Goal: Communication & Community: Answer question/provide support

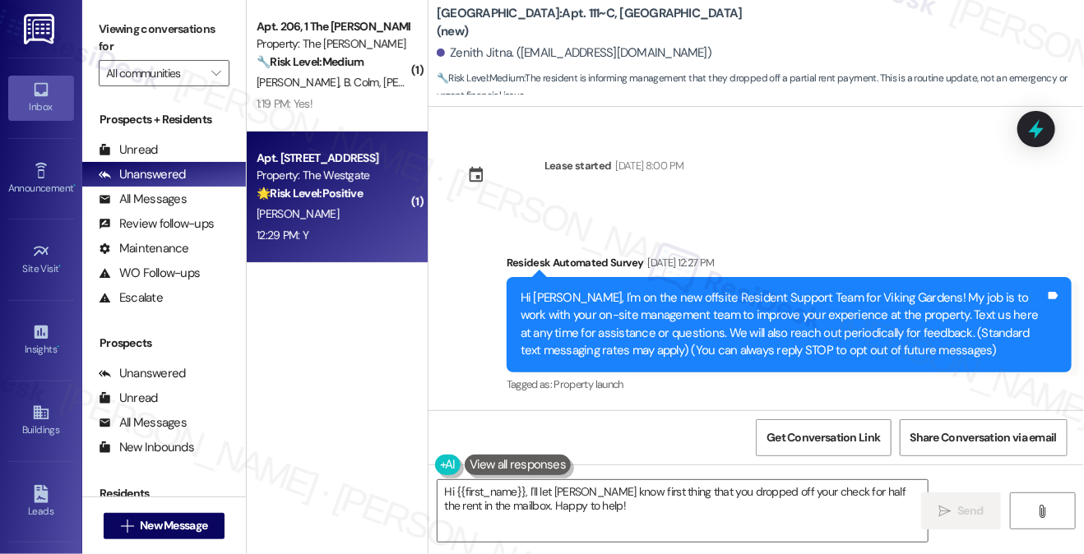
scroll to position [28083, 0]
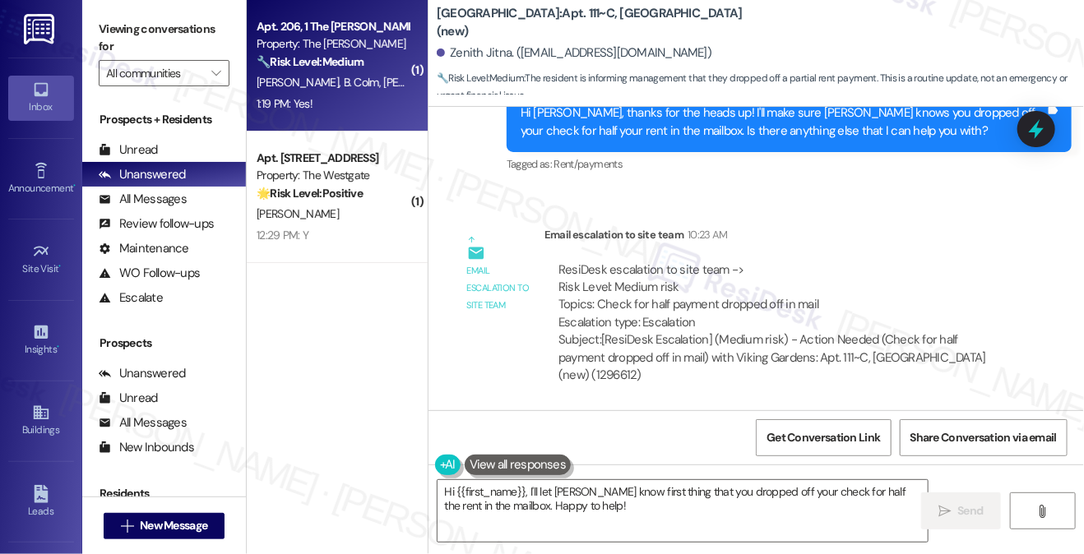
click at [319, 95] on div "1:19 PM: Yes! 1:19 PM: Yes!" at bounding box center [332, 104] width 155 height 21
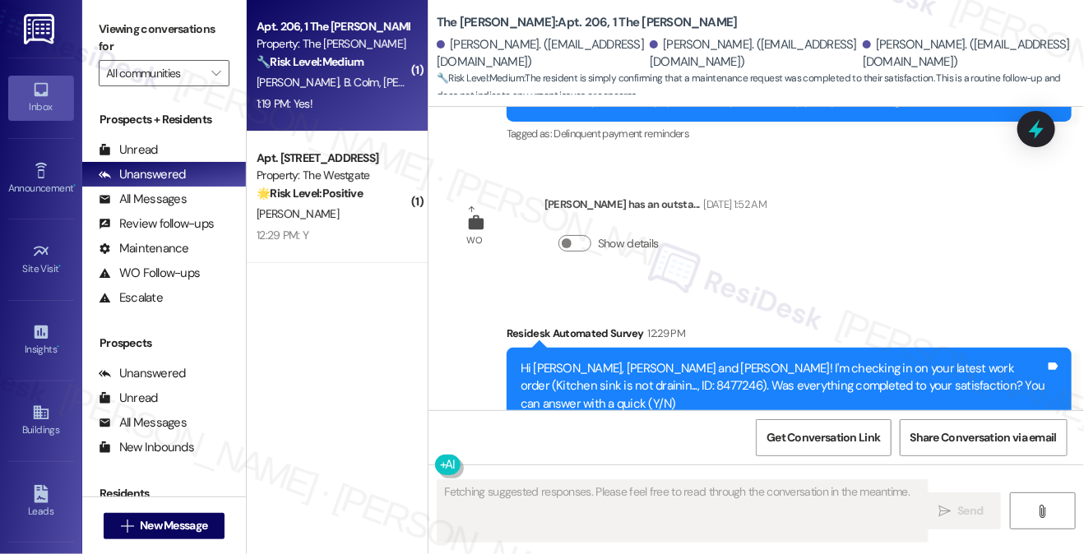
scroll to position [2401, 0]
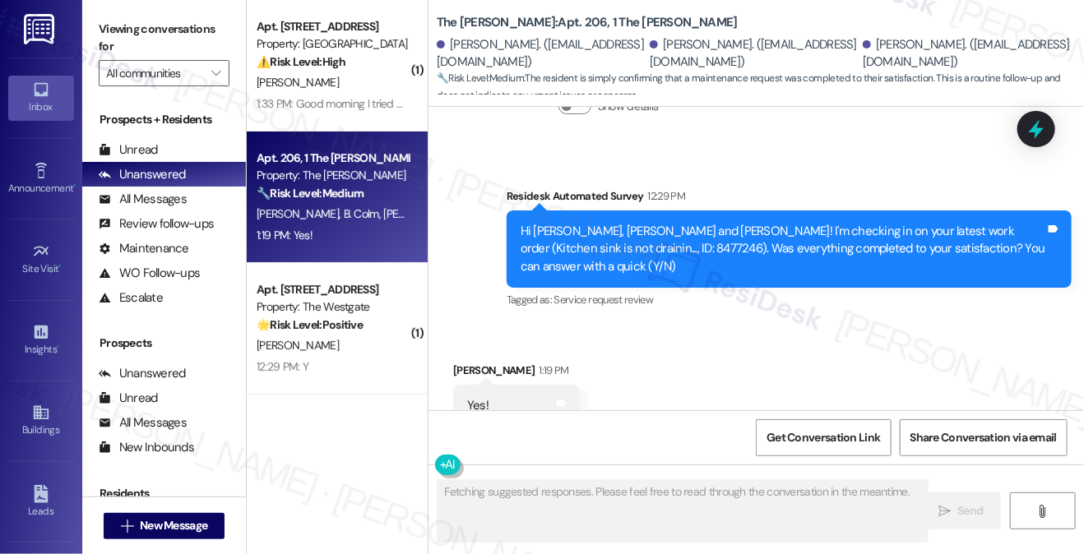
click at [674, 223] on div "Hi [PERSON_NAME], [PERSON_NAME] and [PERSON_NAME]! I'm checking in on your late…" at bounding box center [783, 249] width 525 height 53
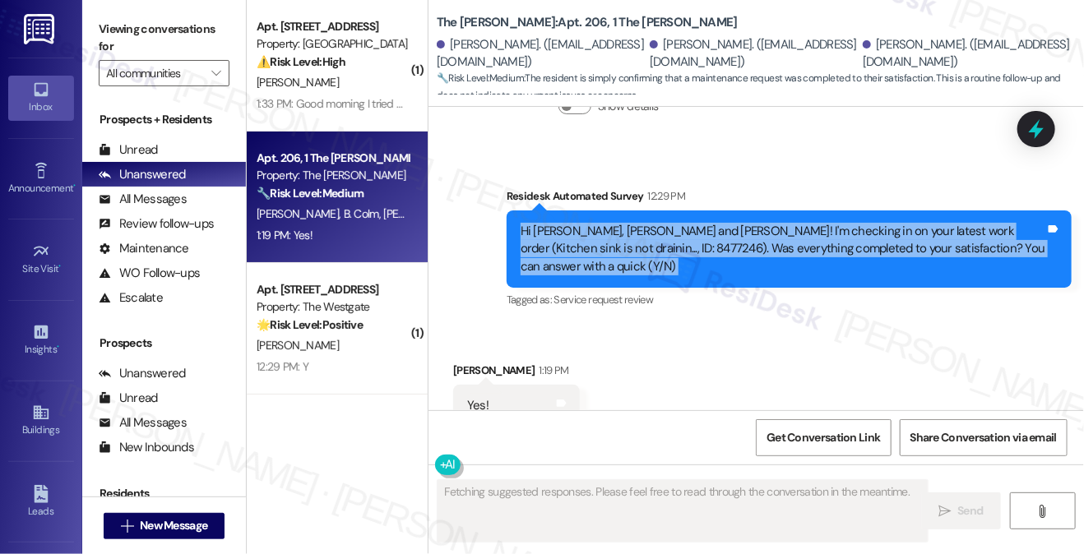
click at [674, 223] on div "Hi [PERSON_NAME], [PERSON_NAME] and [PERSON_NAME]! I'm checking in on your late…" at bounding box center [783, 249] width 525 height 53
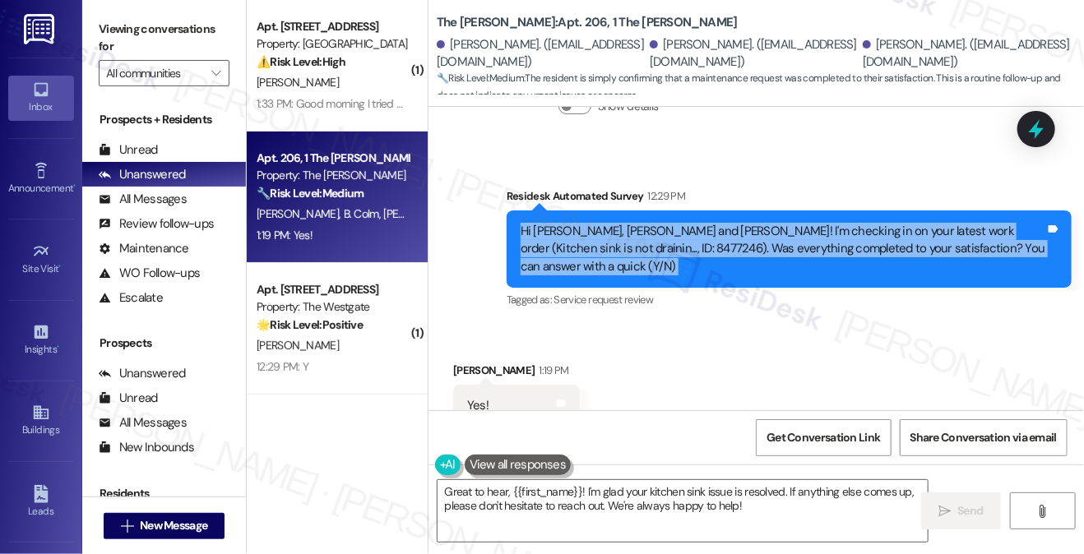
click at [787, 223] on div "Hi [PERSON_NAME], [PERSON_NAME] and [PERSON_NAME]! I'm checking in on your late…" at bounding box center [783, 249] width 525 height 53
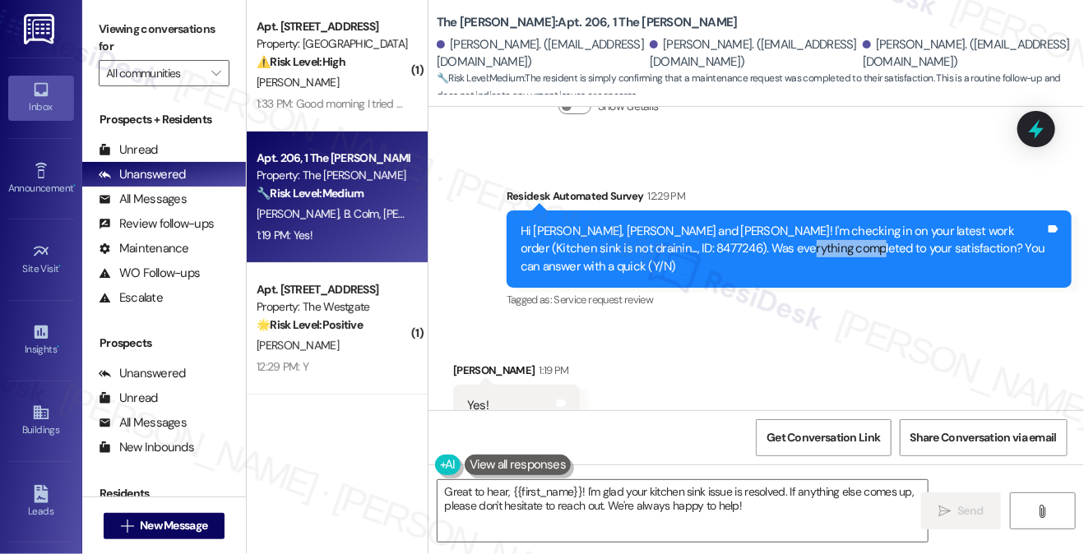
click at [787, 223] on div "Hi [PERSON_NAME], [PERSON_NAME] and [PERSON_NAME]! I'm checking in on your late…" at bounding box center [783, 249] width 525 height 53
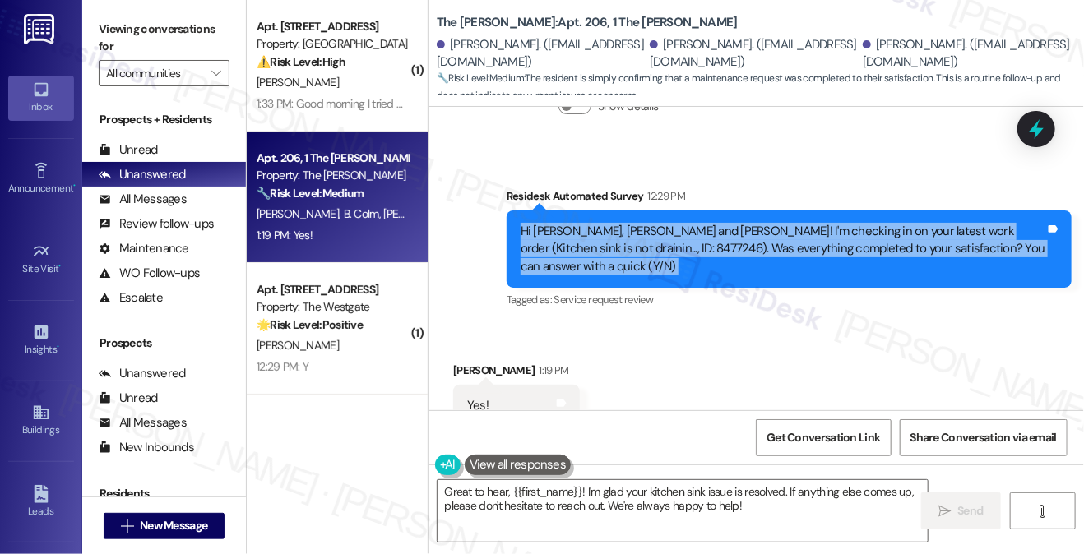
click at [787, 223] on div "Hi [PERSON_NAME], [PERSON_NAME] and [PERSON_NAME]! I'm checking in on your late…" at bounding box center [783, 249] width 525 height 53
click at [674, 501] on textarea "Great to hear, {{first_name}}! I'm glad your kitchen sink issue is resolved. If…" at bounding box center [682, 511] width 490 height 62
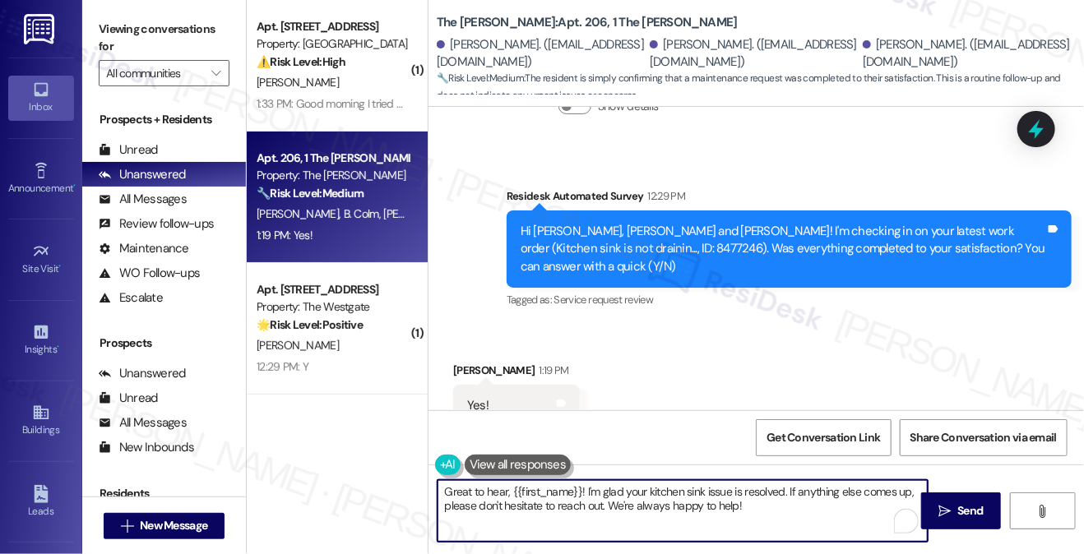
drag, startPoint x: 795, startPoint y: 500, endPoint x: 682, endPoint y: 495, distance: 113.6
click at [682, 495] on textarea "Great to hear, {{first_name}}! I'm glad your kitchen sink issue is resolved. If…" at bounding box center [682, 511] width 490 height 62
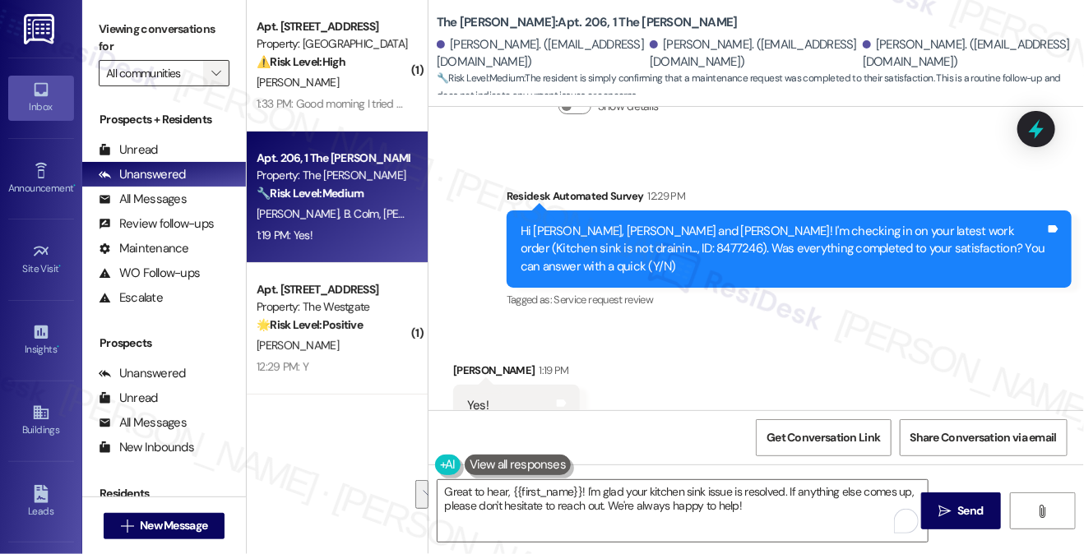
click at [214, 72] on icon "" at bounding box center [215, 73] width 9 height 13
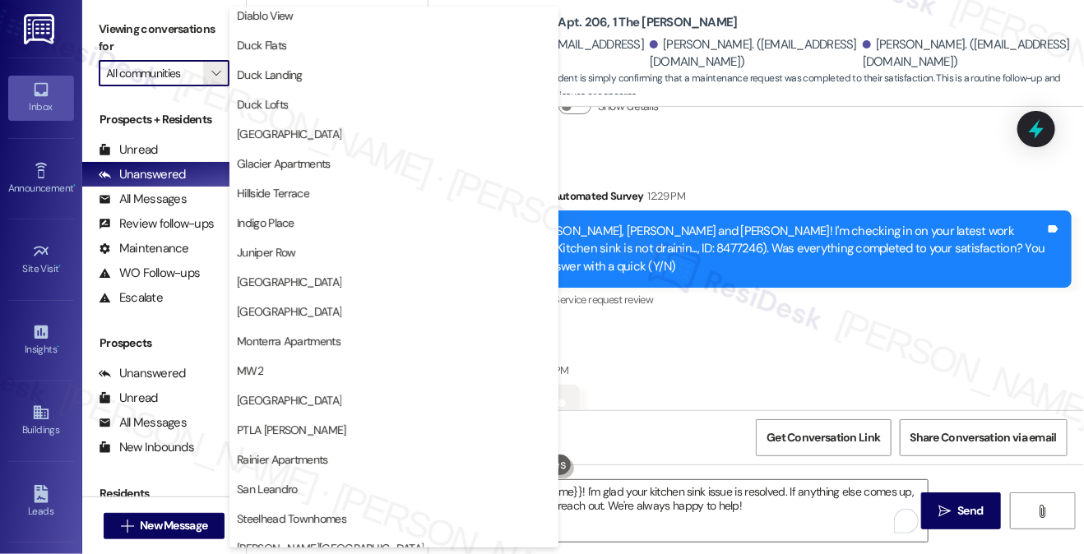
scroll to position [493, 0]
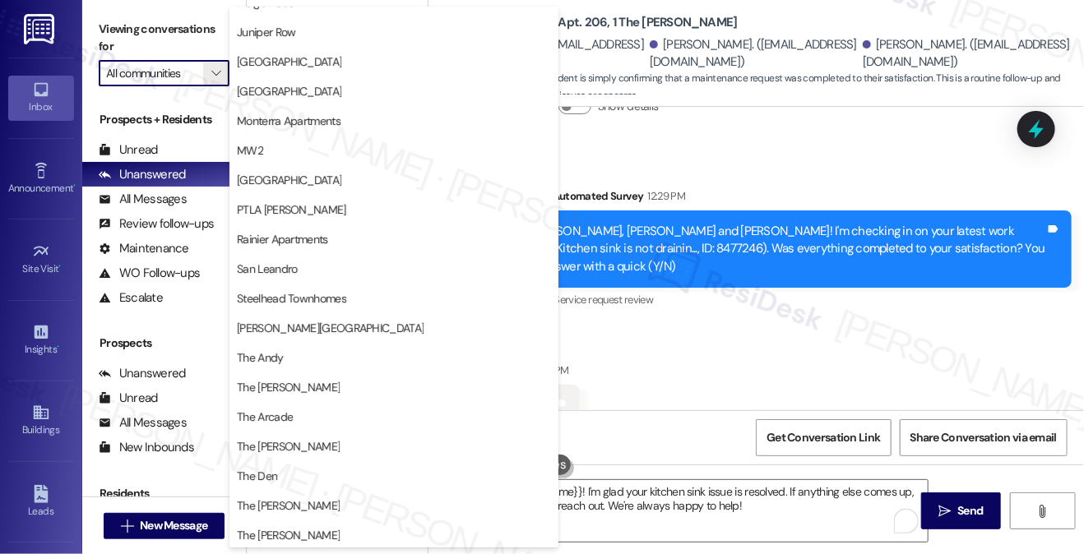
click at [106, 42] on label "Viewing conversations for" at bounding box center [164, 38] width 131 height 44
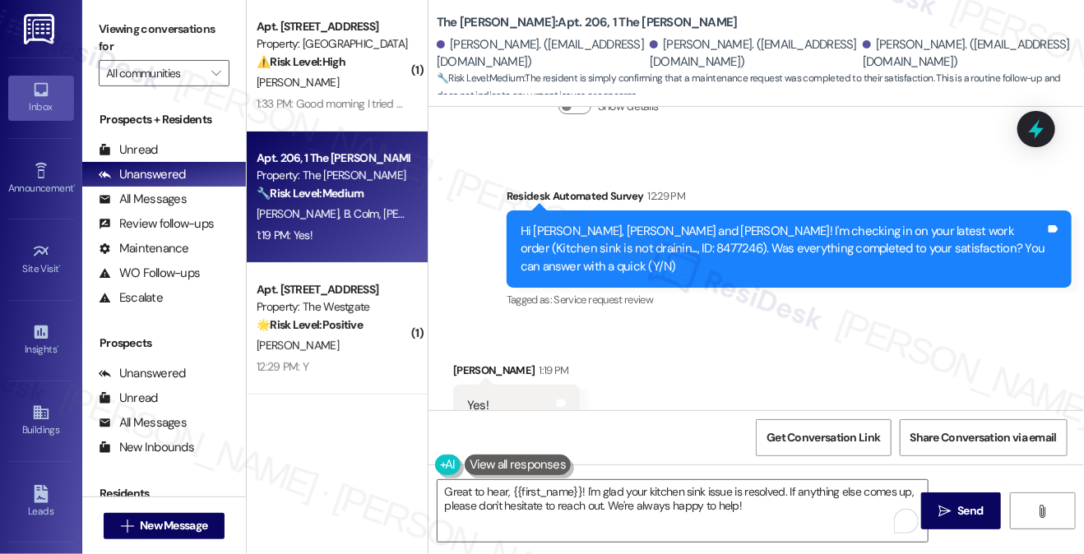
click at [796, 325] on div "Received via SMS [PERSON_NAME] 1:19 PM Yes! Tags and notes Tagged as: Positive …" at bounding box center [755, 394] width 655 height 139
click at [187, 21] on label "Viewing conversations for" at bounding box center [164, 38] width 131 height 44
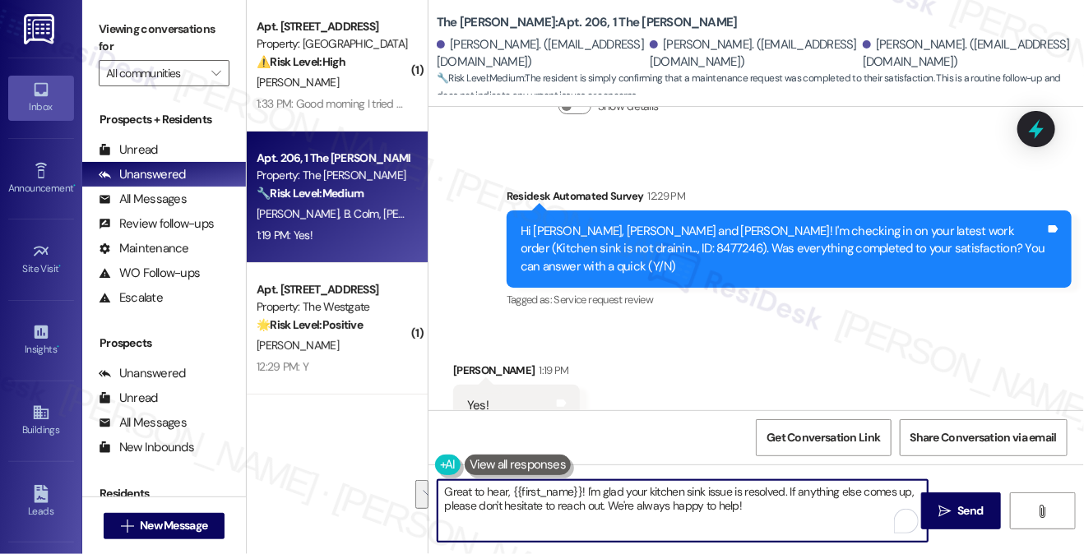
drag, startPoint x: 776, startPoint y: 513, endPoint x: 789, endPoint y: 490, distance: 26.1
click at [789, 490] on textarea "Great to hear, {{first_name}}! I'm glad your kitchen sink issue is resolved. If…" at bounding box center [682, 511] width 490 height 62
paste textarea "I may also ask....has {{property}} been living up to your expectations so far?"
click at [461, 362] on div "[PERSON_NAME] 1:19 PM" at bounding box center [516, 373] width 127 height 23
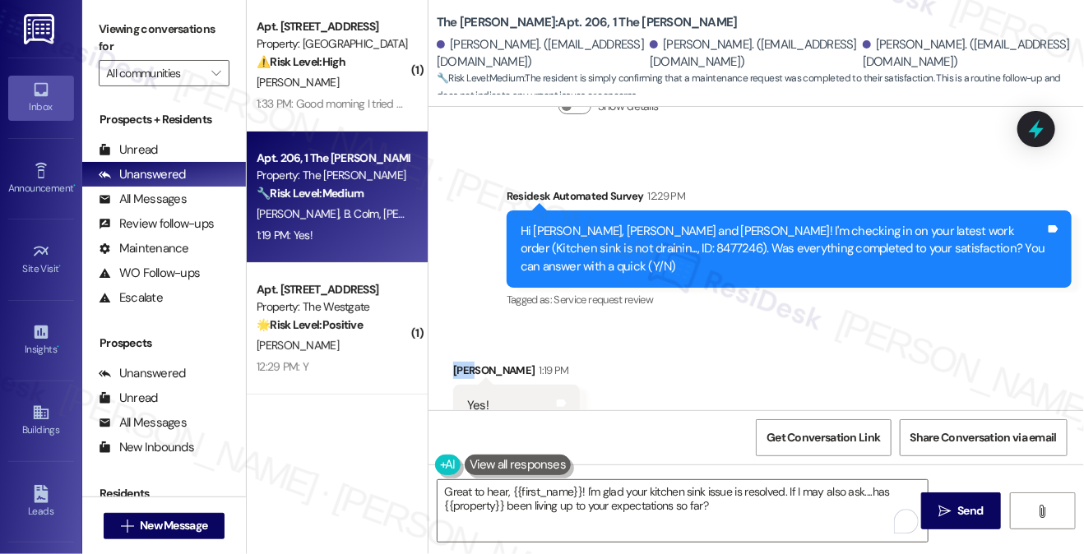
click at [461, 362] on div "[PERSON_NAME] 1:19 PM" at bounding box center [516, 373] width 127 height 23
copy div "Ava"
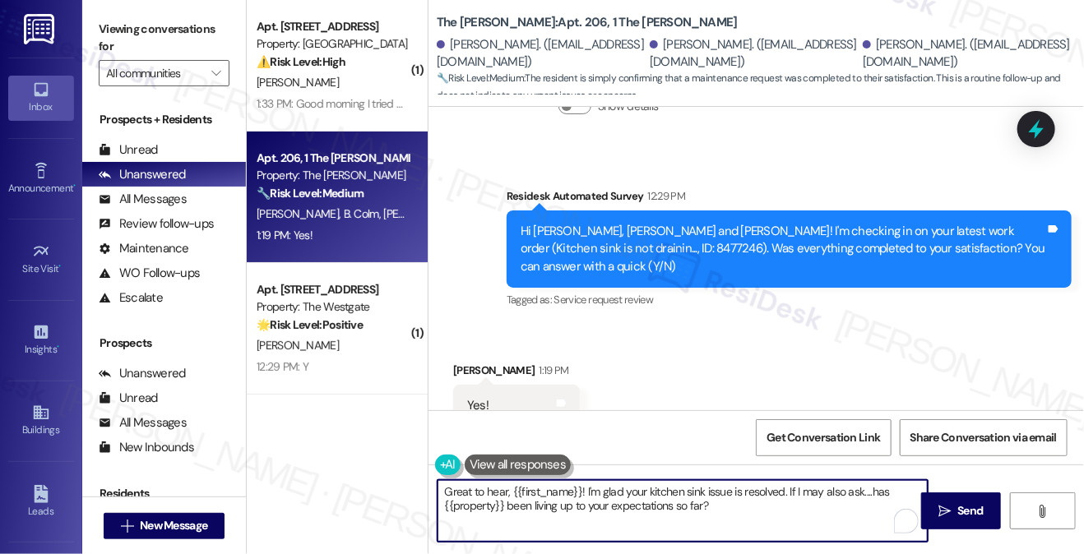
drag, startPoint x: 512, startPoint y: 493, endPoint x: 580, endPoint y: 479, distance: 68.9
click at [580, 480] on textarea "Great to hear, {{first_name}}! I'm glad your kitchen sink issue is resolved. If…" at bounding box center [682, 511] width 490 height 62
paste textarea "Ava"
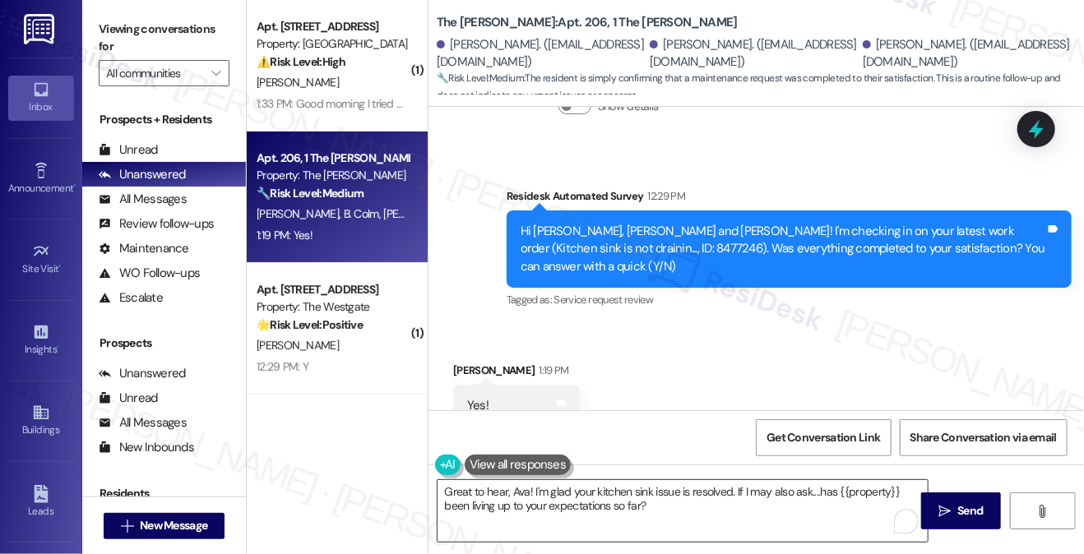
click at [712, 503] on textarea "Great to hear, Ava! I'm glad your kitchen sink issue is resolved. If I may also…" at bounding box center [682, 511] width 490 height 62
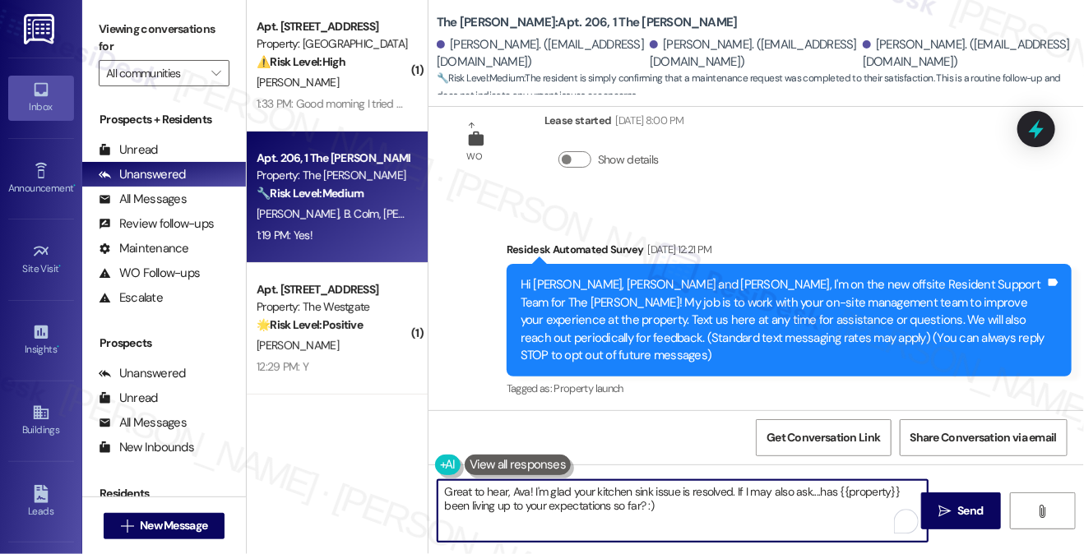
scroll to position [0, 0]
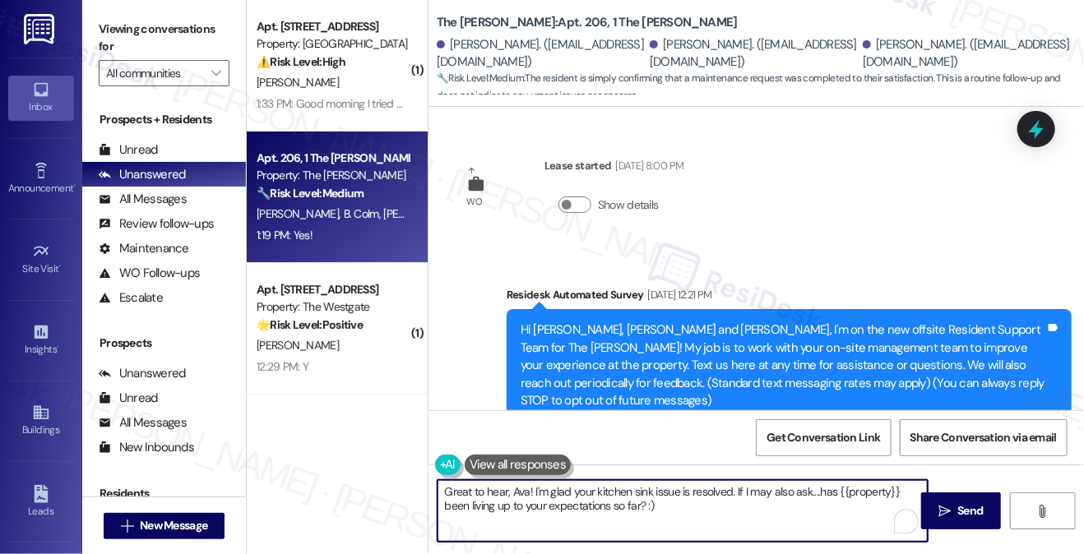
click at [756, 501] on textarea "Great to hear, Ava! I'm glad your kitchen sink issue is resolved. If I may also…" at bounding box center [682, 511] width 490 height 62
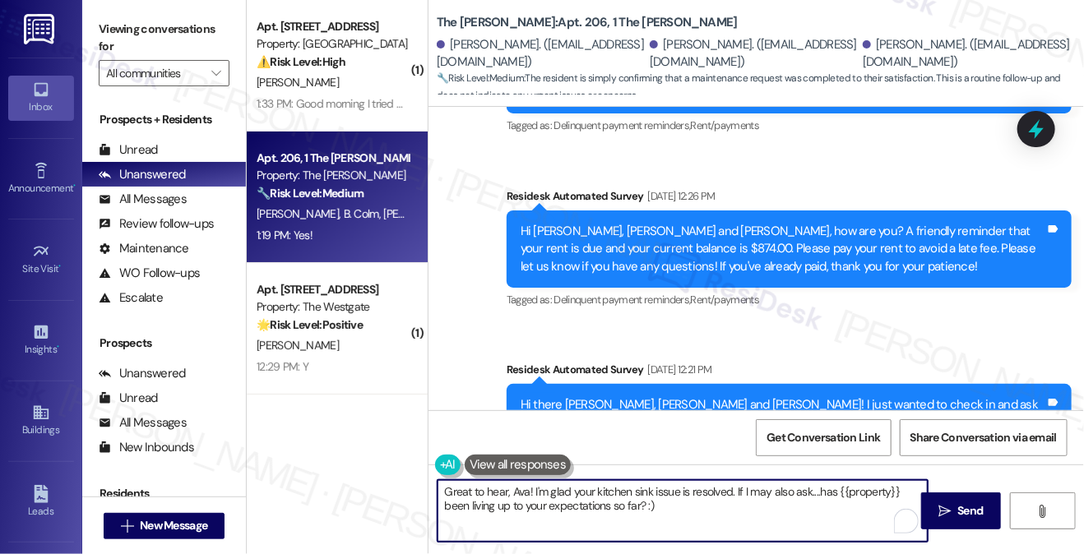
click at [777, 509] on textarea "Great to hear, Ava! I'm glad your kitchen sink issue is resolved. If I may also…" at bounding box center [682, 511] width 490 height 62
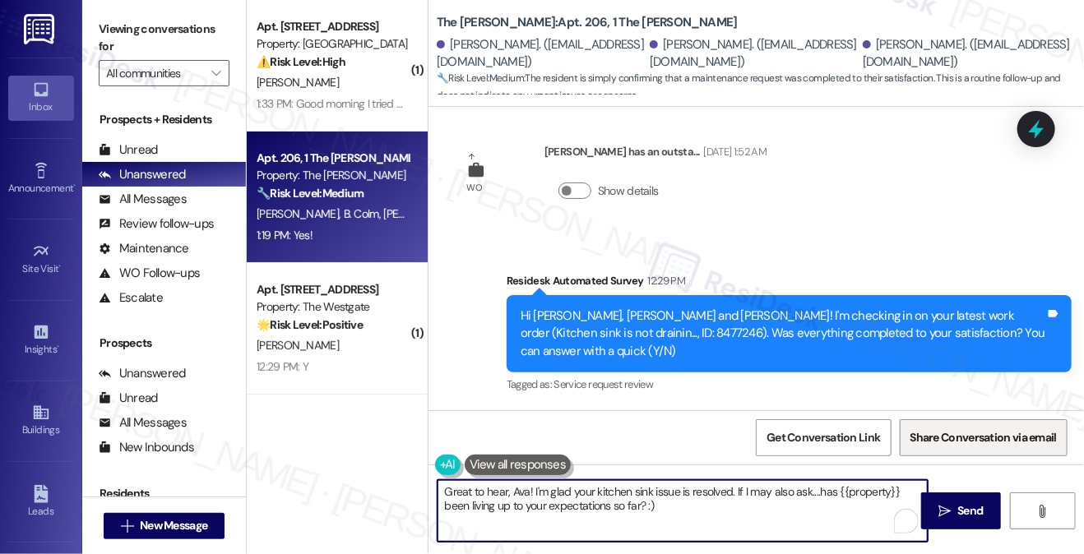
scroll to position [2401, 0]
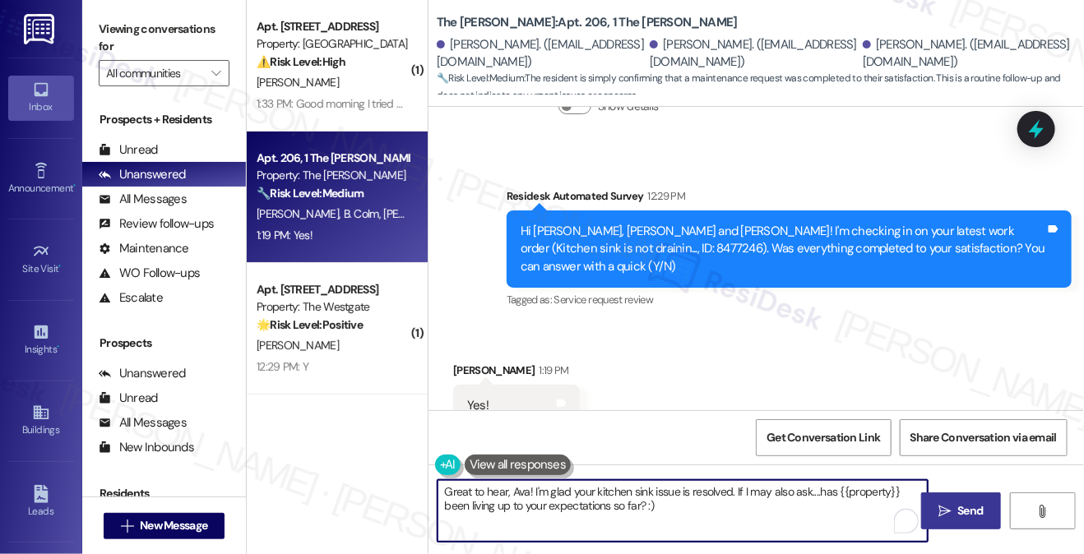
type textarea "Great to hear, Ava! I'm glad your kitchen sink issue is resolved. If I may also…"
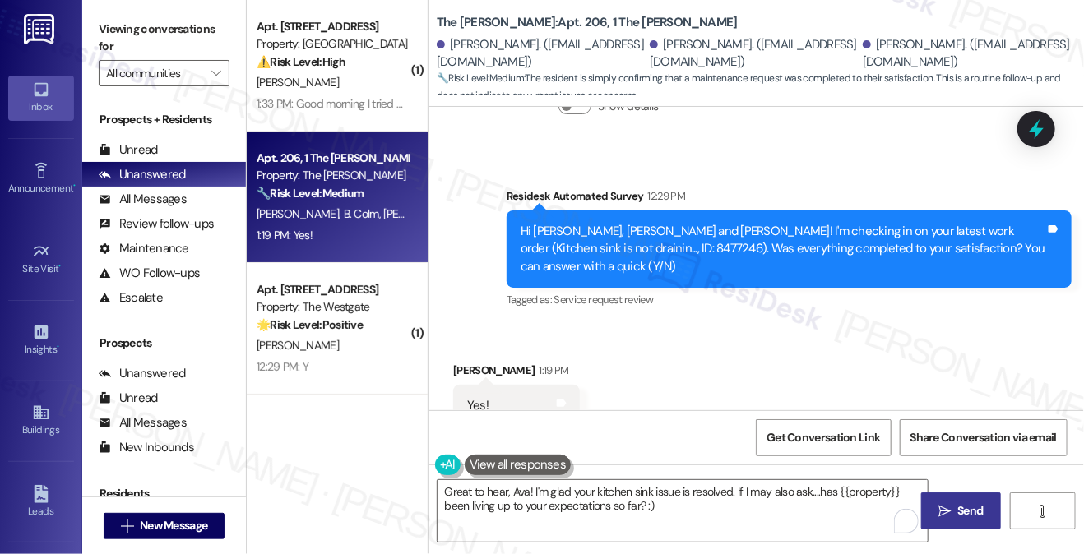
click at [967, 499] on button " Send" at bounding box center [961, 511] width 80 height 37
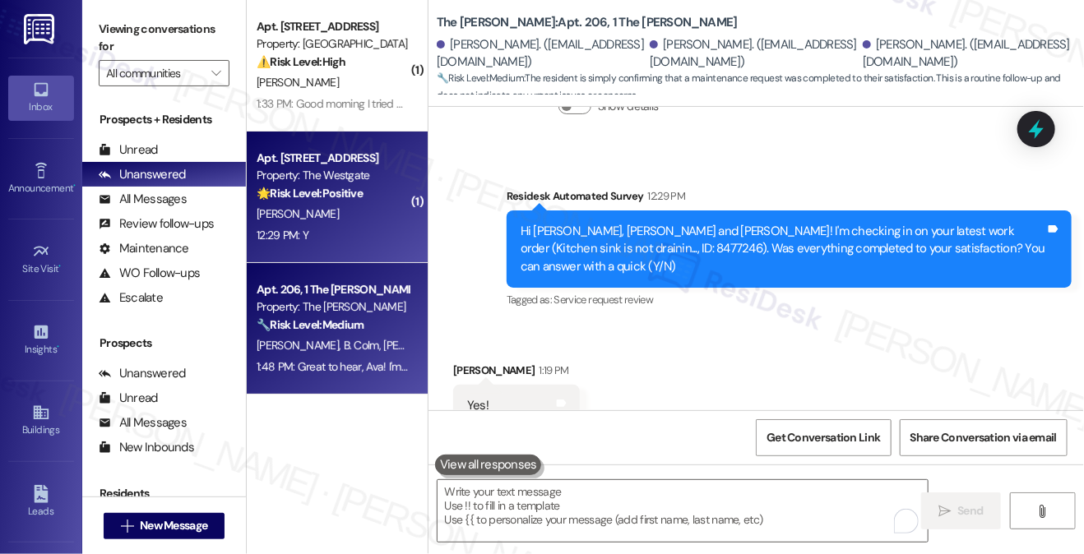
click at [354, 229] on div "12:29 PM: Y 12:29 PM: Y" at bounding box center [332, 235] width 155 height 21
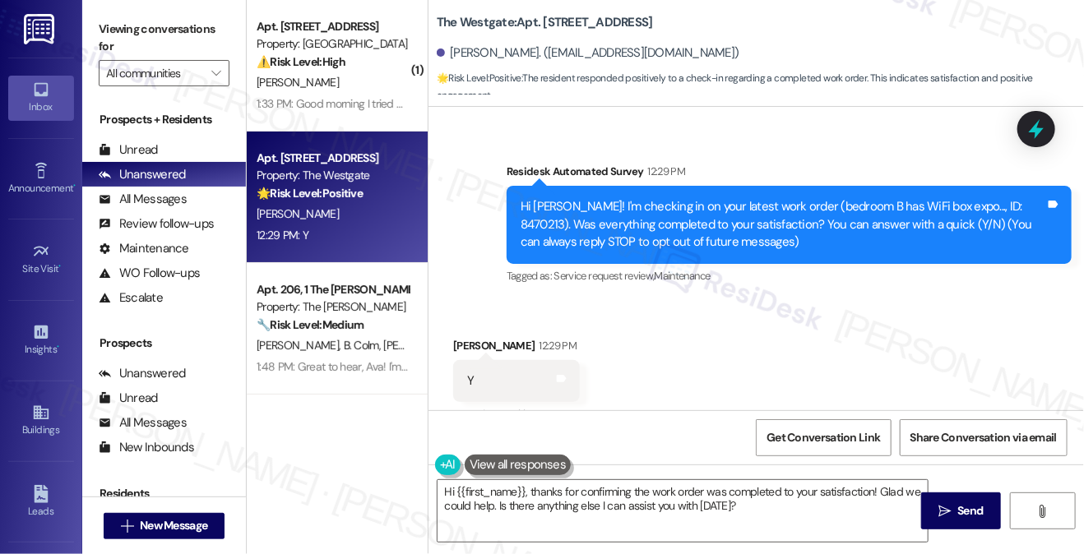
scroll to position [151, 0]
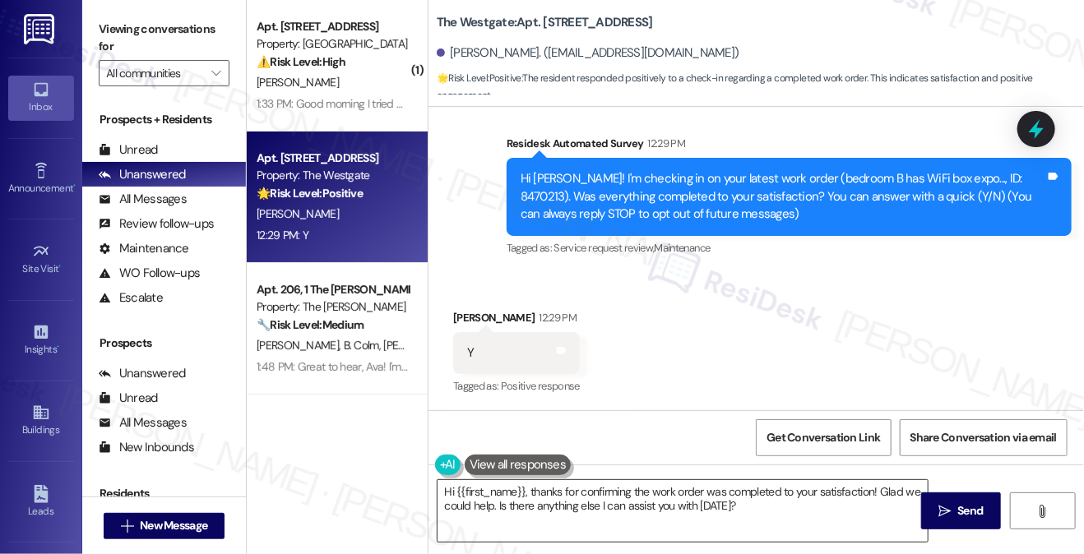
click at [749, 502] on textarea "Hi {{first_name}}, thanks for confirming the work order was completed to your s…" at bounding box center [682, 511] width 490 height 62
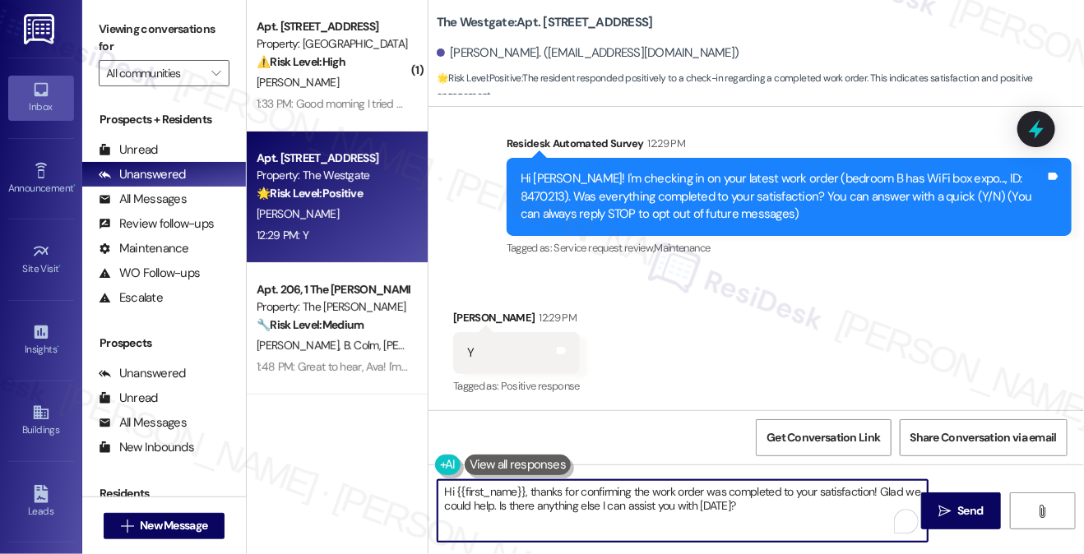
click at [460, 312] on div "[PERSON_NAME] 12:29 PM" at bounding box center [516, 320] width 127 height 23
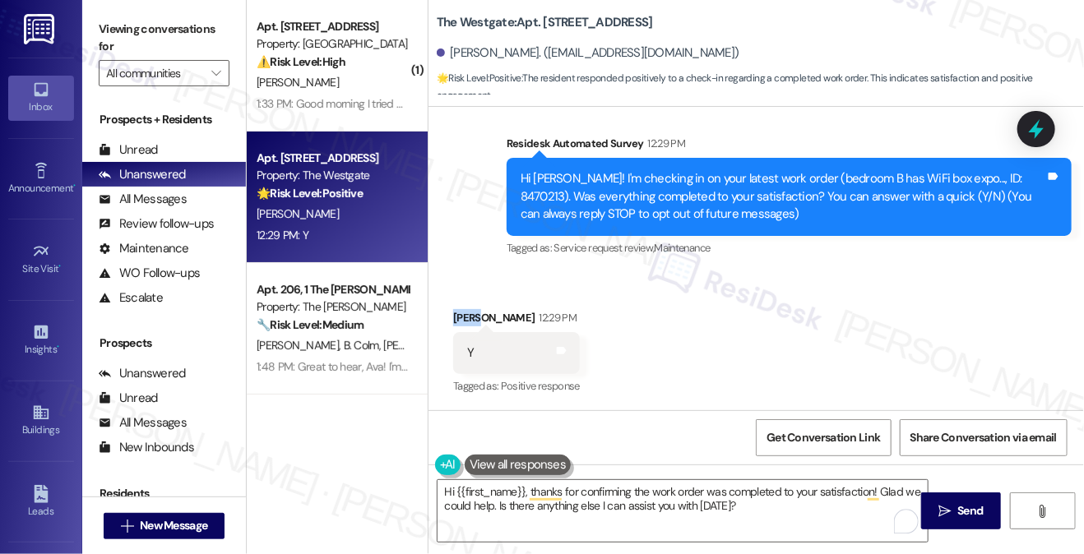
click at [460, 312] on div "[PERSON_NAME] 12:29 PM" at bounding box center [516, 320] width 127 height 23
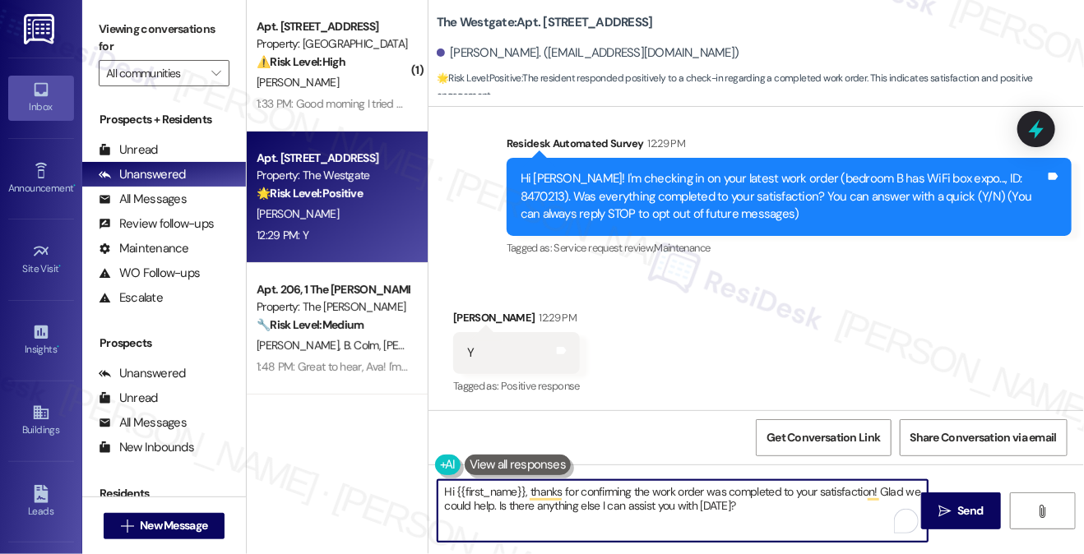
click at [770, 507] on textarea "Hi {{first_name}}, thanks for confirming the work order was completed to your s…" at bounding box center [682, 511] width 490 height 62
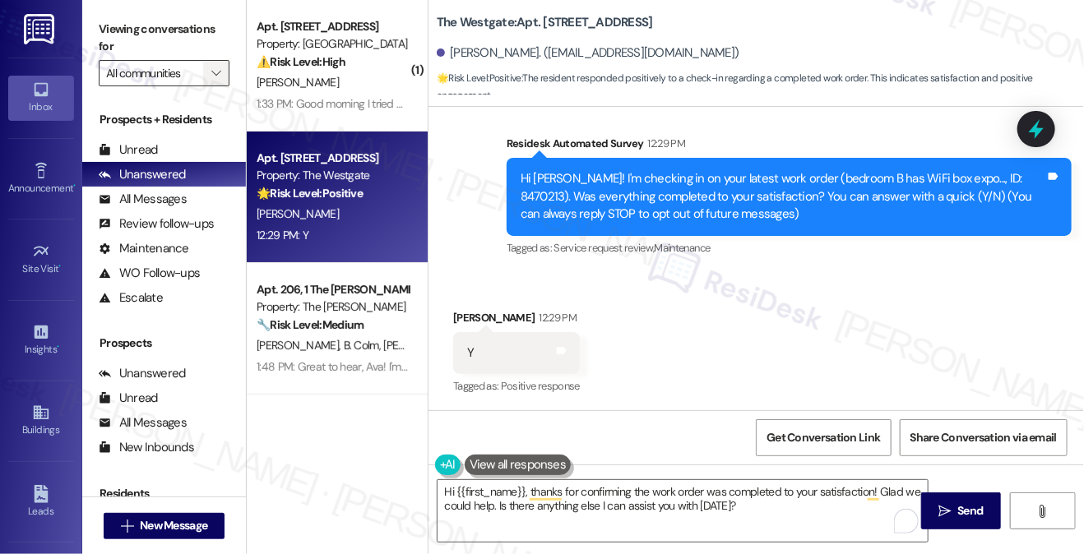
drag, startPoint x: 168, startPoint y: 27, endPoint x: 211, endPoint y: 69, distance: 59.9
click at [168, 27] on label "Viewing conversations for" at bounding box center [164, 38] width 131 height 44
click at [502, 496] on textarea "Hi {{first_name}}, thanks for confirming the work order was completed to your s…" at bounding box center [682, 511] width 490 height 62
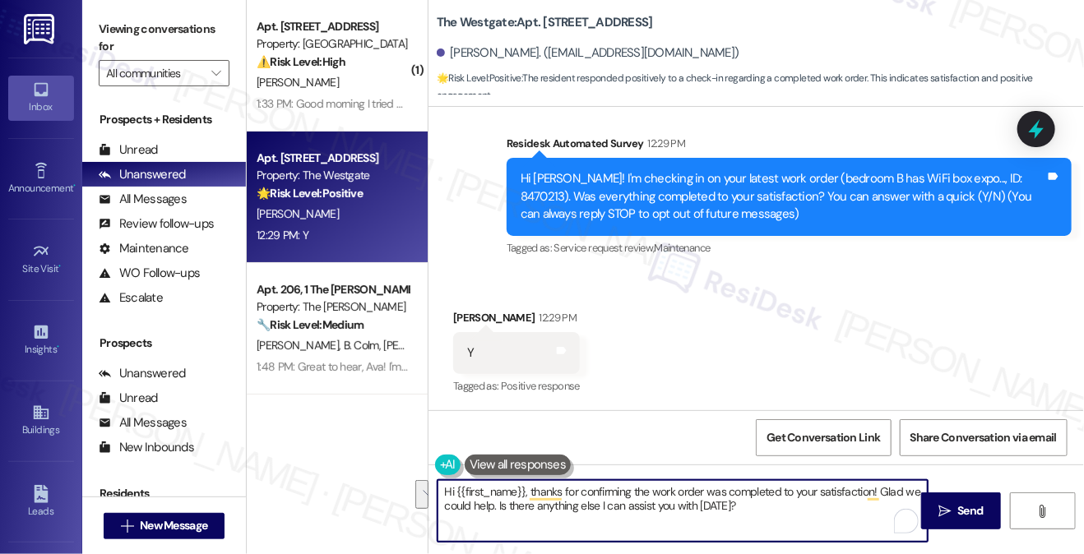
paste textarea "! I'm glad to hear that the latest work order was completed to your satisfactio…"
click at [558, 499] on textarea "Hi {{first_name}}! I'm glad to hear that the latest work order was completed to…" at bounding box center [682, 511] width 490 height 62
click at [827, 158] on div "Hi [PERSON_NAME]! I'm checking in on your latest work order (bedroom B has WiFi…" at bounding box center [789, 196] width 565 height 77
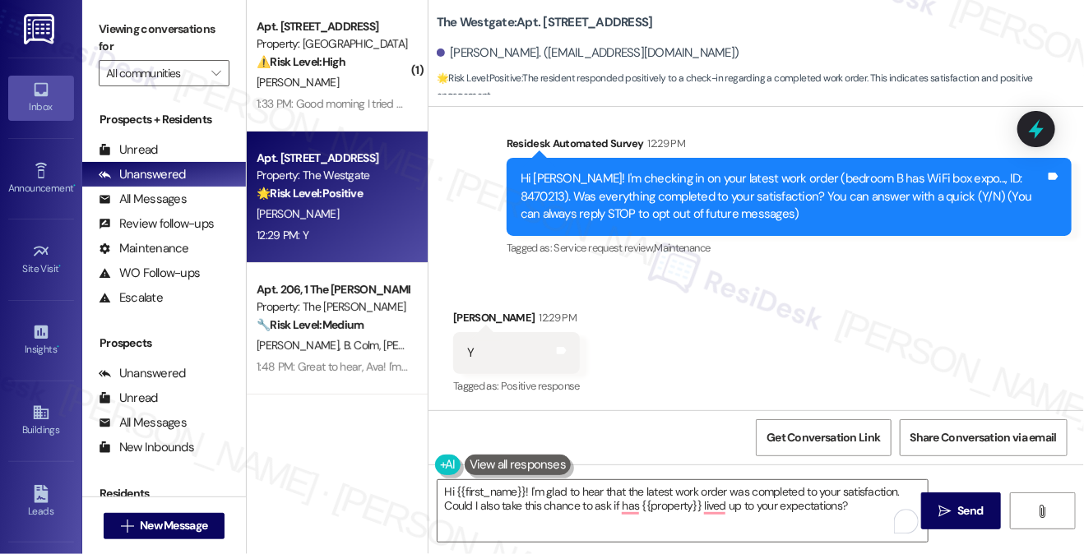
click at [813, 184] on div "Hi [PERSON_NAME]! I'm checking in on your latest work order (bedroom B has WiFi…" at bounding box center [783, 196] width 525 height 53
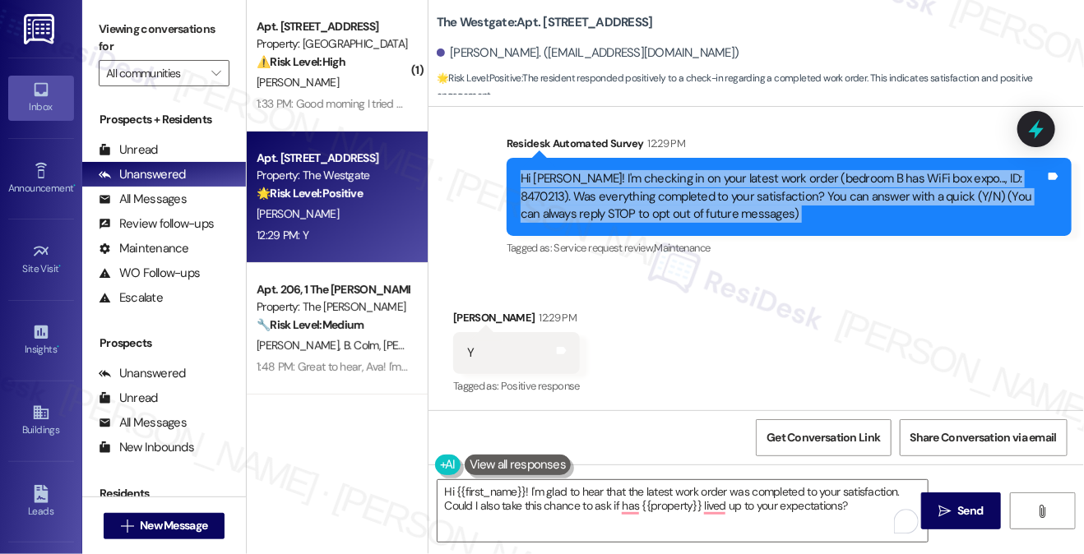
click at [813, 184] on div "Hi [PERSON_NAME]! I'm checking in on your latest work order (bedroom B has WiFi…" at bounding box center [783, 196] width 525 height 53
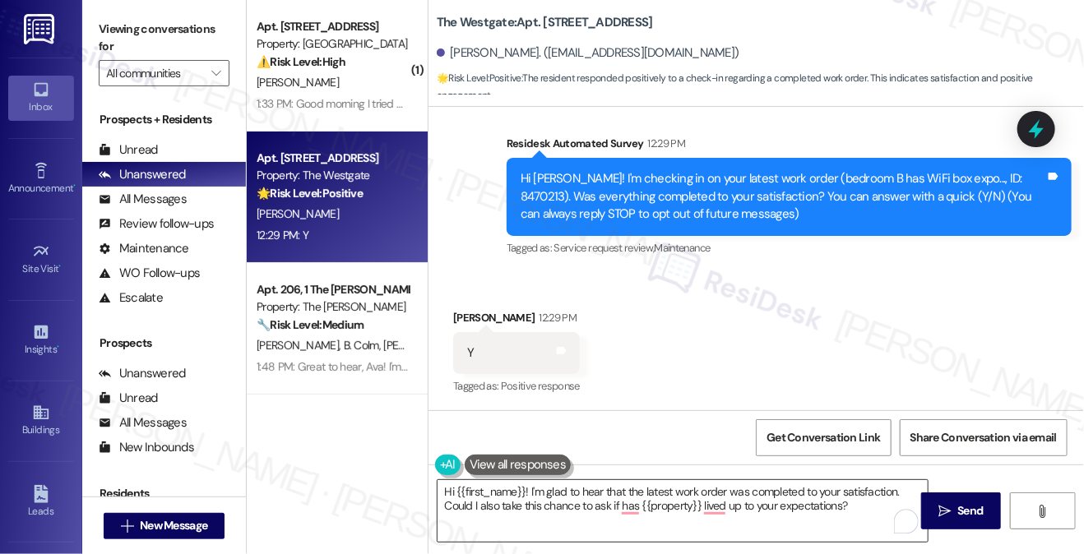
click at [727, 499] on textarea "Hi {{first_name}}! I'm glad to hear that the latest work order was completed to…" at bounding box center [682, 511] width 490 height 62
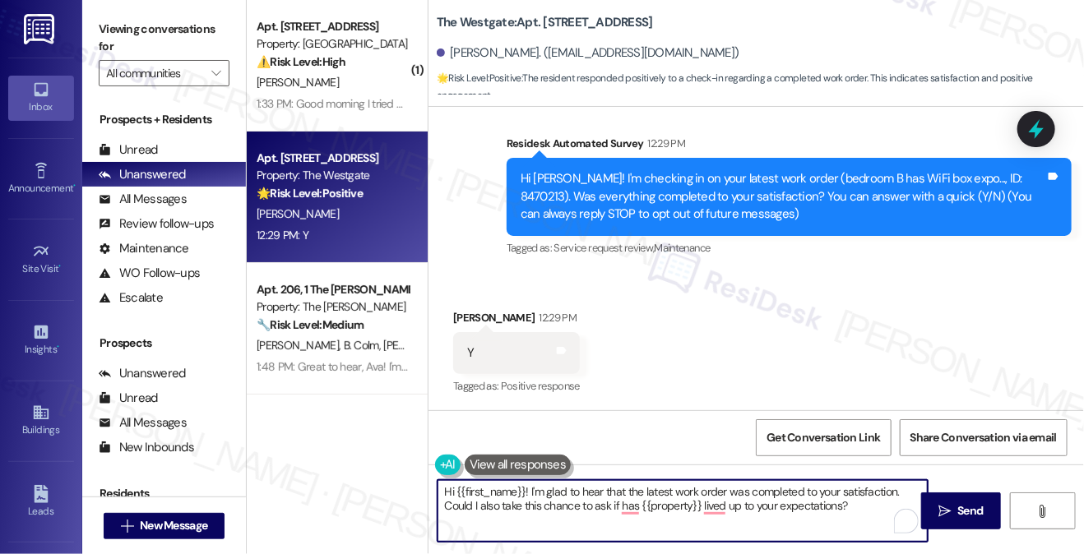
click at [727, 499] on textarea "Hi {{first_name}}! I'm glad to hear that the latest work order was completed to…" at bounding box center [682, 511] width 490 height 62
click at [613, 516] on textarea "Hi {{first_name}}! I'm glad to hear that the latest work order was completed to…" at bounding box center [682, 511] width 490 height 62
drag, startPoint x: 818, startPoint y: 512, endPoint x: 859, endPoint y: 510, distance: 40.4
click at [818, 512] on textarea "Hi {{first_name}}! I'm glad to hear that the latest work order was completed to…" at bounding box center [682, 511] width 490 height 62
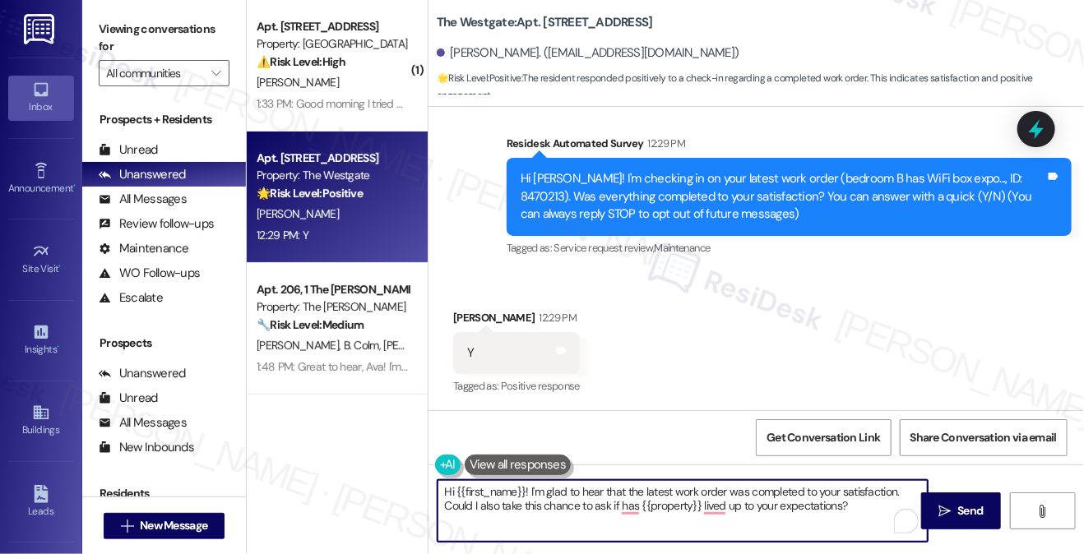
click at [867, 509] on textarea "Hi {{first_name}}! I'm glad to hear that the latest work order was completed to…" at bounding box center [682, 511] width 490 height 62
click at [840, 513] on textarea "Hi {{first_name}}! I'm glad to hear that the latest work order was completed to…" at bounding box center [682, 511] width 490 height 62
click at [822, 503] on textarea "Hi {{first_name}}! I'm glad to hear that the latest work order was completed to…" at bounding box center [682, 511] width 490 height 62
click at [622, 504] on textarea "Hi {{first_name}}! I'm glad to hear that the latest work order was completed to…" at bounding box center [682, 511] width 490 height 62
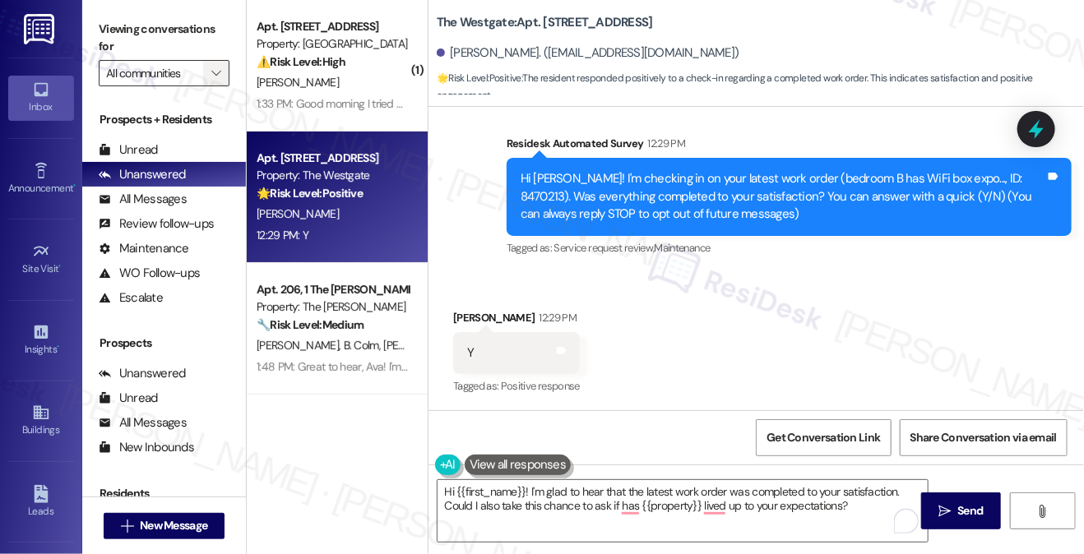
drag, startPoint x: 174, startPoint y: 45, endPoint x: 215, endPoint y: 66, distance: 46.0
click at [173, 44] on label "Viewing conversations for" at bounding box center [164, 38] width 131 height 44
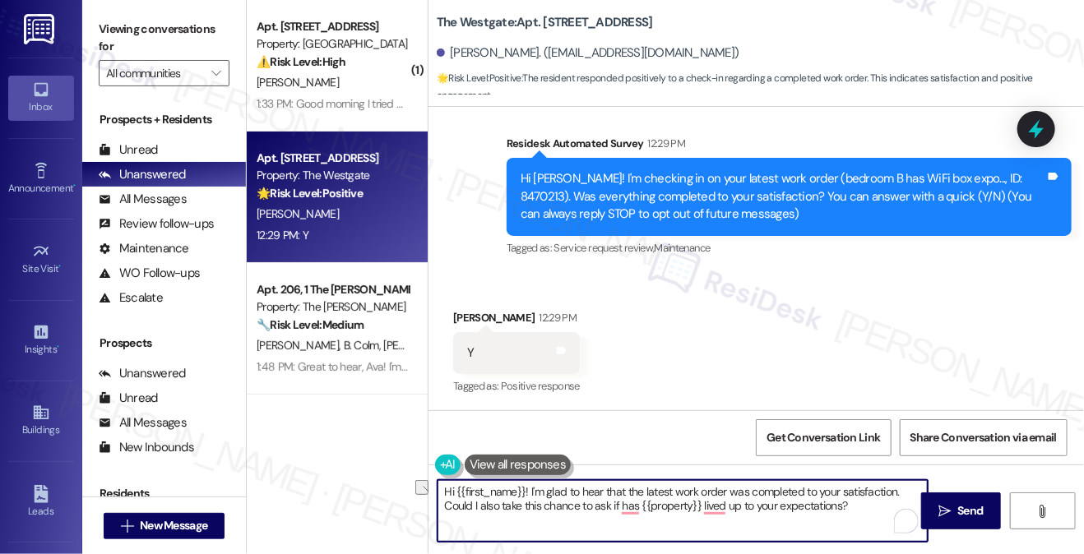
drag, startPoint x: 860, startPoint y: 512, endPoint x: 414, endPoint y: 525, distance: 445.9
click at [414, 525] on div "( 1 ) Apt. [STREET_ADDRESS] Property: [GEOGRAPHIC_DATA] ⚠️ Risk Level: High The…" at bounding box center [665, 277] width 837 height 554
paste textarea "If I may also ask....has {{property}} been living up to your expectations so fa…"
type textarea "Hi {{first_name}}! I'm glad to hear that the latest work order was completed to…"
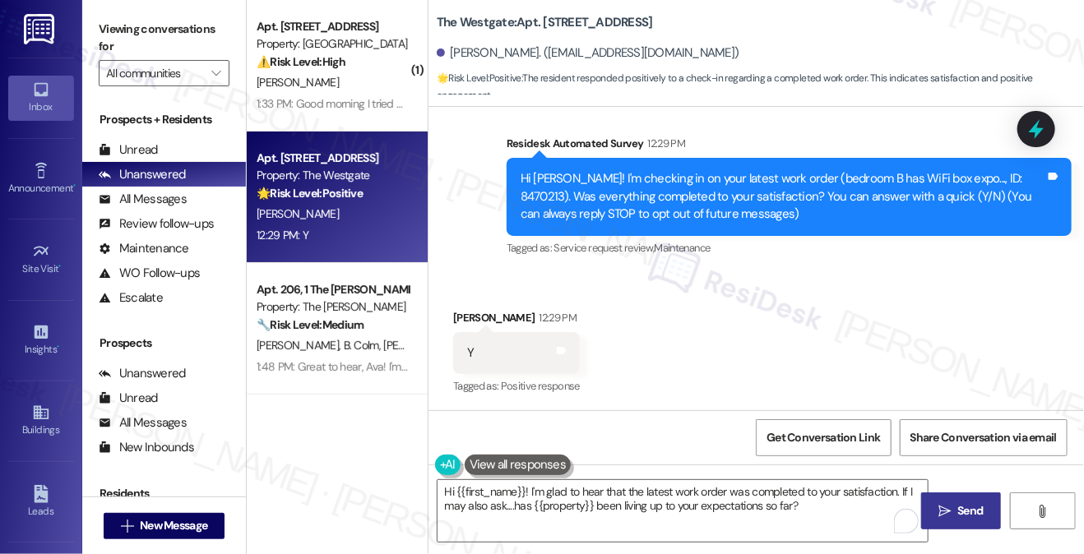
click at [960, 498] on button " Send" at bounding box center [961, 511] width 80 height 37
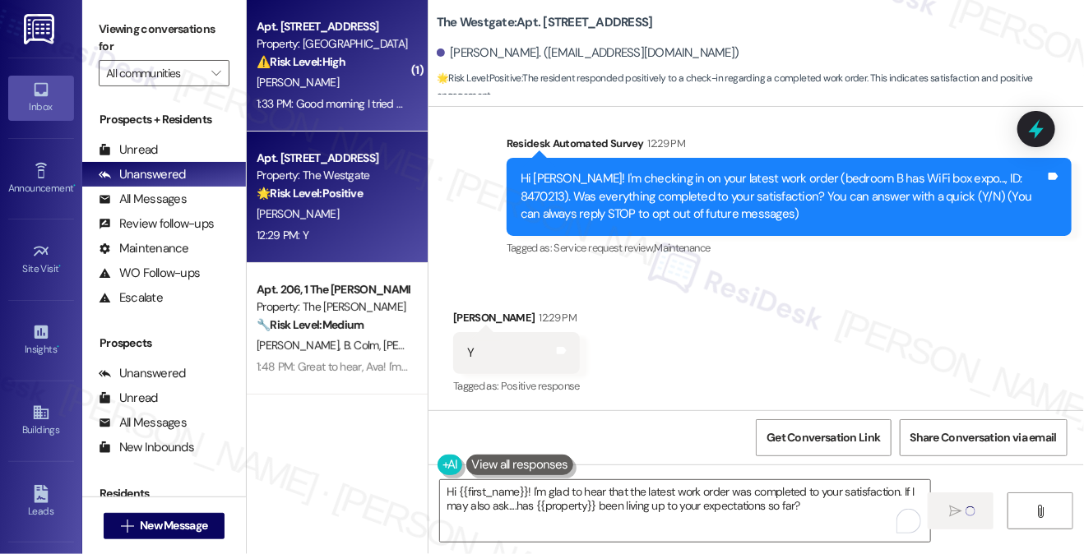
click at [375, 87] on div "[PERSON_NAME]" at bounding box center [332, 82] width 155 height 21
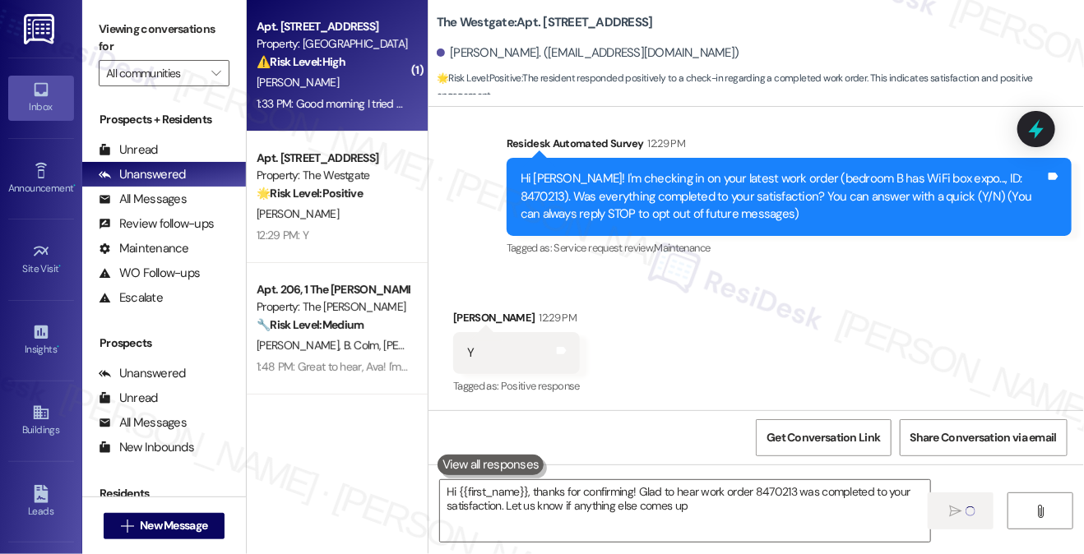
type textarea "Hi {{first_name}}, thanks for confirming! Glad to hear work order 8470213 was c…"
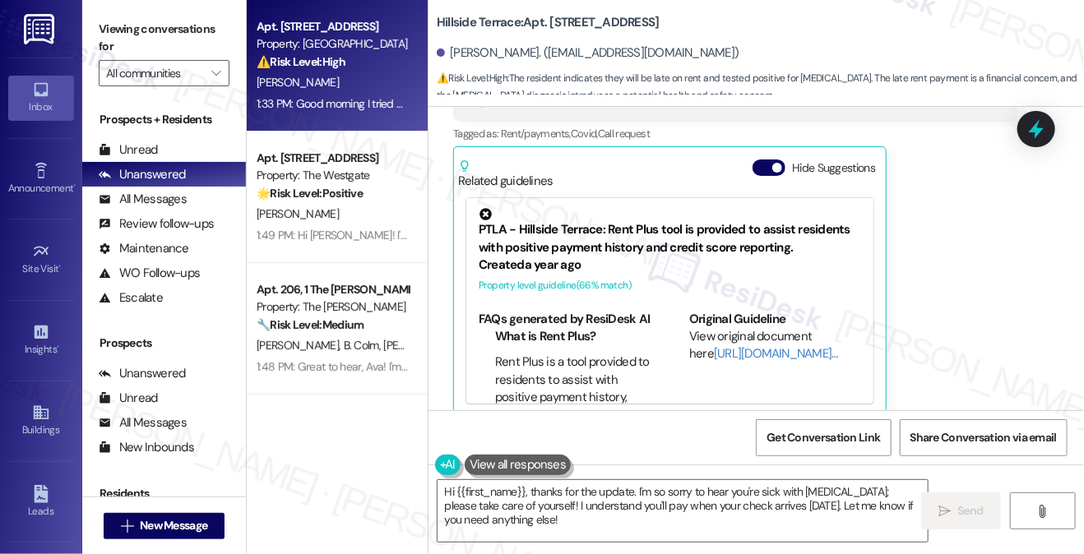
scroll to position [1054, 0]
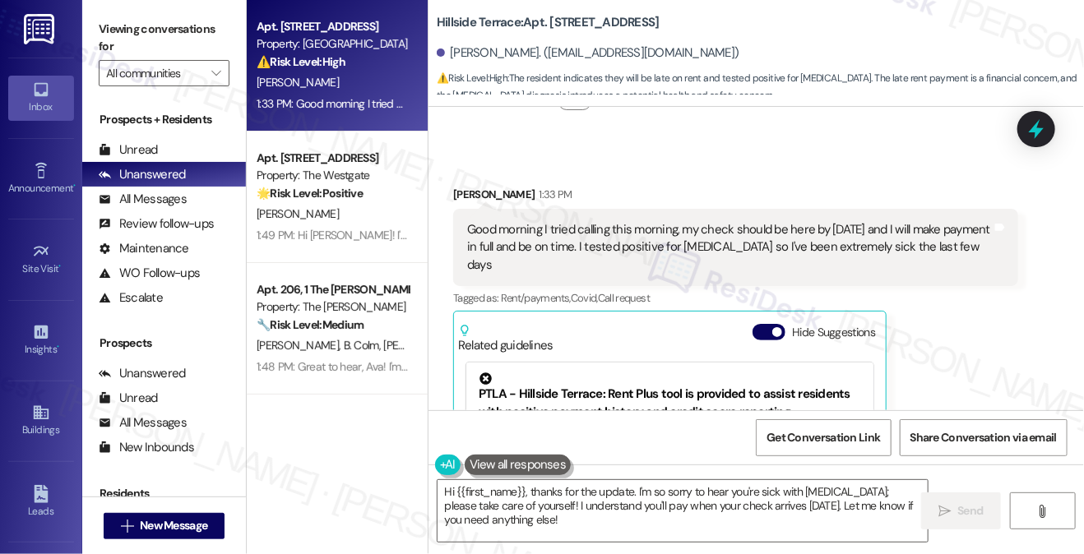
click at [593, 231] on div "Good morning I tried calling this morning, my check should be here by [DATE] an…" at bounding box center [729, 247] width 525 height 53
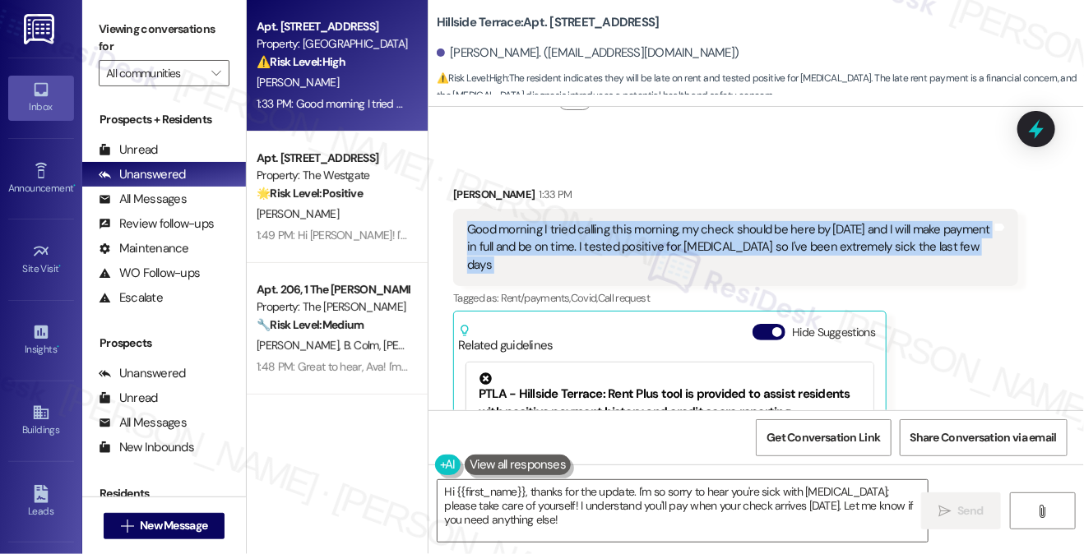
click at [593, 231] on div "Good morning I tried calling this morning, my check should be here by [DATE] an…" at bounding box center [729, 247] width 525 height 53
click at [582, 245] on div "Good morning I tried calling this morning, my check should be here by [DATE] an…" at bounding box center [729, 247] width 525 height 53
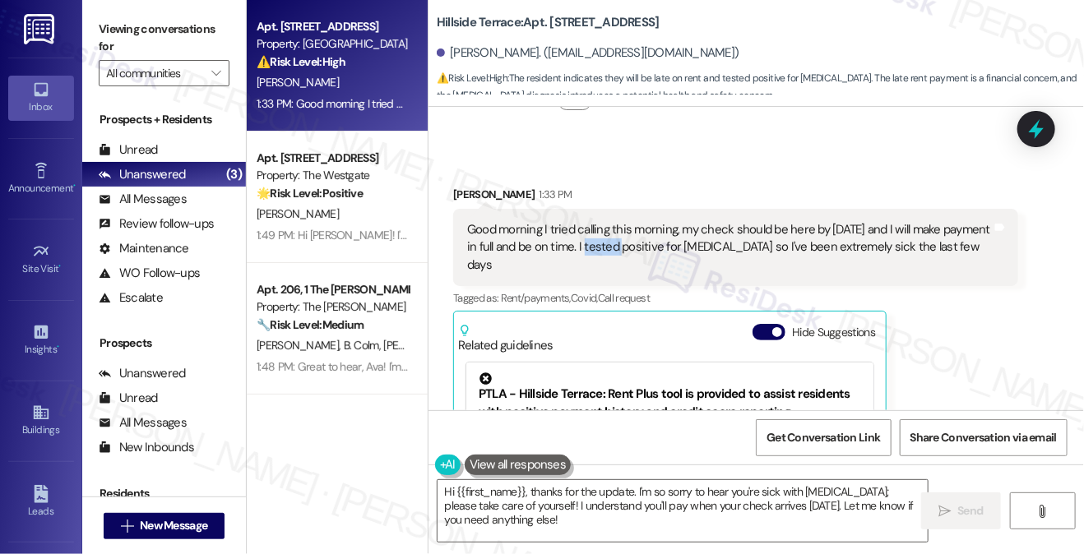
click at [582, 245] on div "Good morning I tried calling this morning, my check should be here by [DATE] an…" at bounding box center [729, 247] width 525 height 53
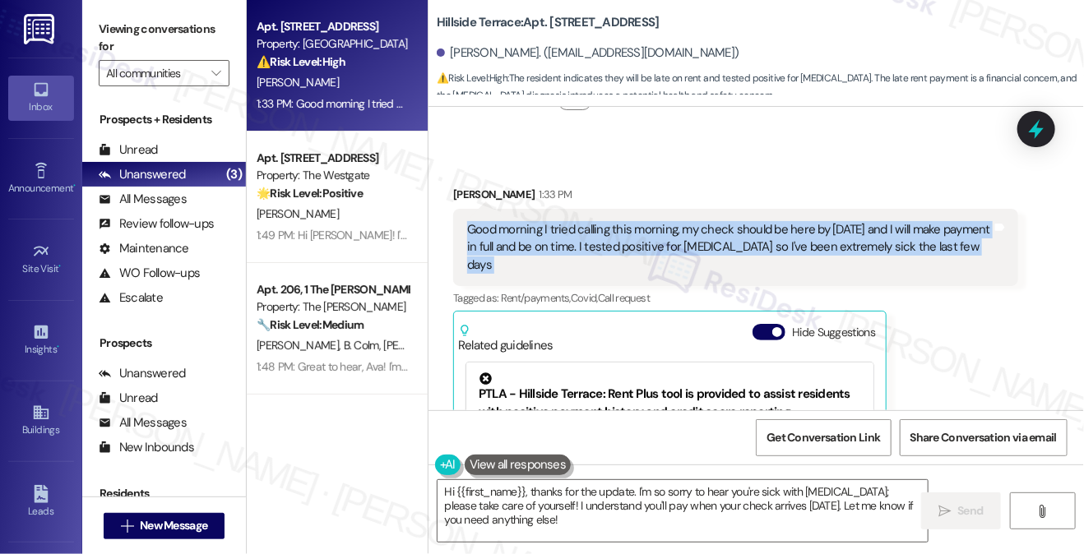
click at [582, 245] on div "Good morning I tried calling this morning, my check should be here by [DATE] an…" at bounding box center [729, 247] width 525 height 53
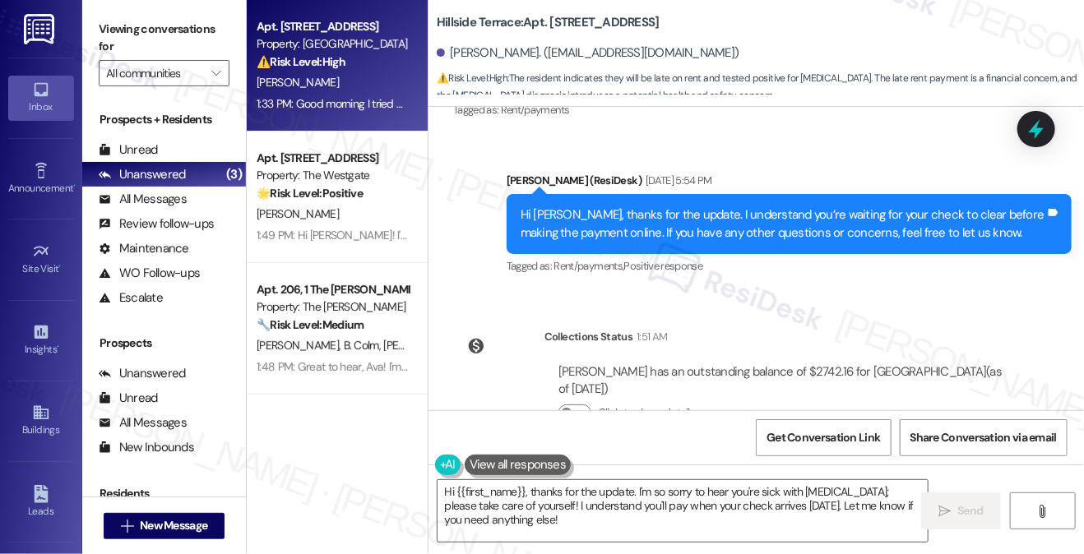
scroll to position [643, 0]
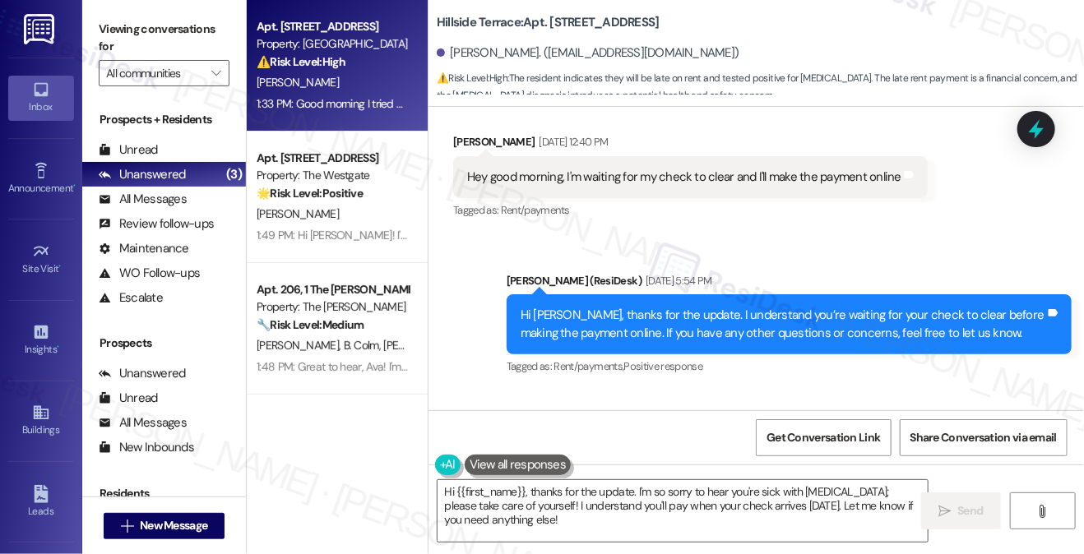
click at [609, 325] on div "Hi [PERSON_NAME], thanks for the update. I understand you’re waiting for your c…" at bounding box center [783, 324] width 525 height 35
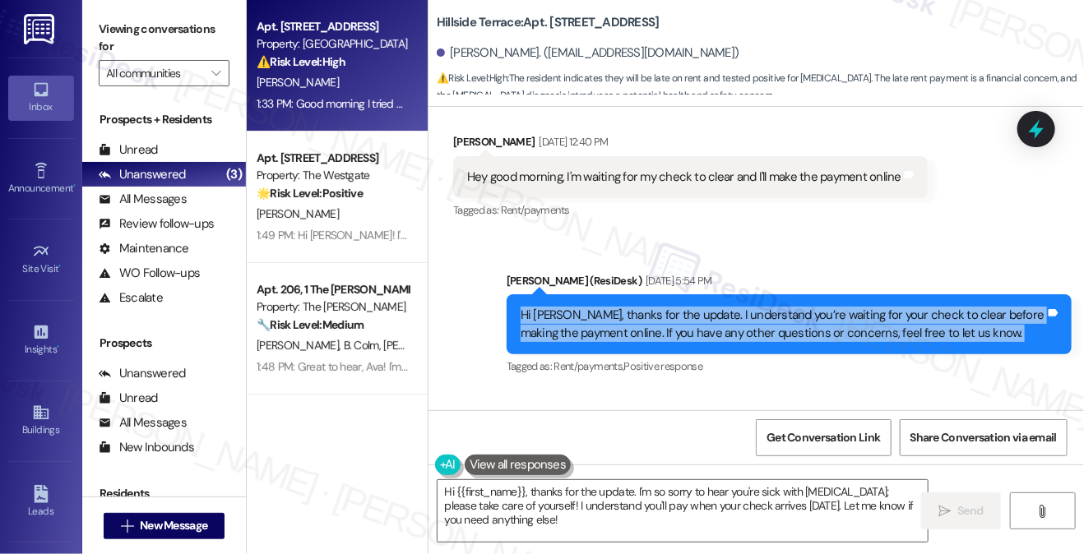
click at [609, 325] on div "Hi [PERSON_NAME], thanks for the update. I understand you’re waiting for your c…" at bounding box center [783, 324] width 525 height 35
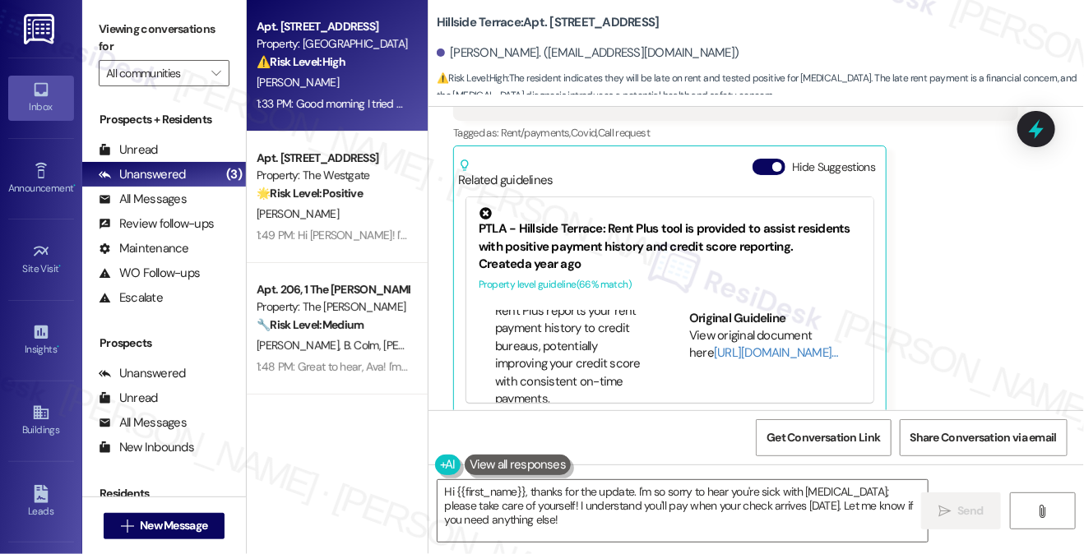
scroll to position [1055, 0]
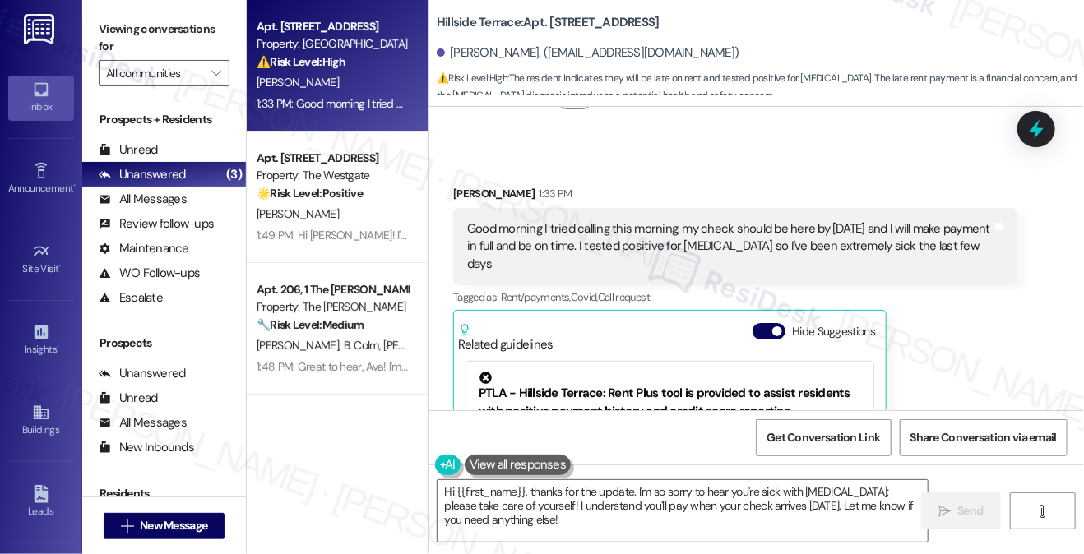
click at [547, 237] on div "Good morning I tried calling this morning, my check should be here by [DATE] an…" at bounding box center [729, 246] width 525 height 53
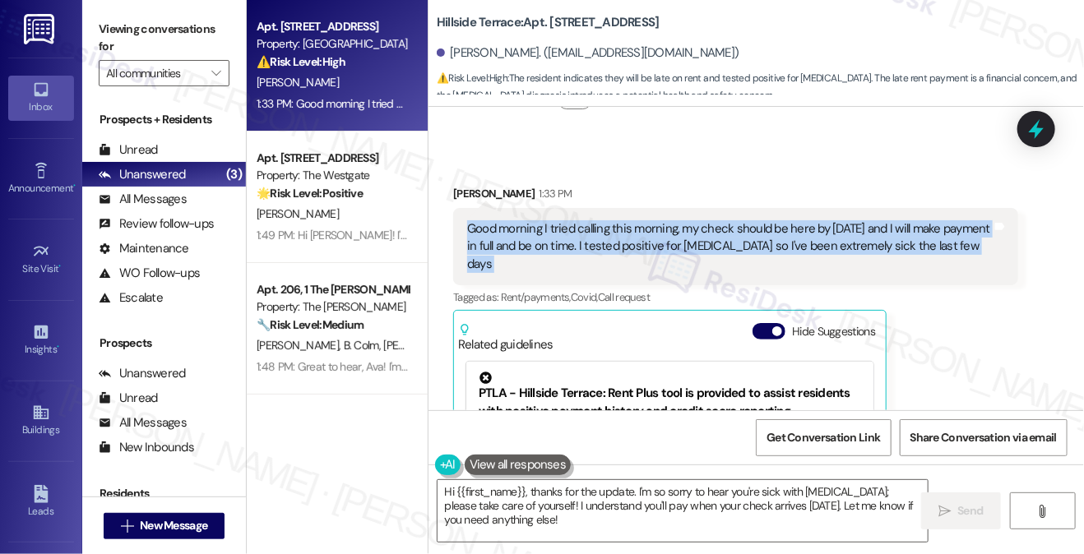
click at [547, 237] on div "Good morning I tried calling this morning, my check should be here by [DATE] an…" at bounding box center [729, 246] width 525 height 53
click at [714, 239] on div "Good morning I tried calling this morning, my check should be here by [DATE] an…" at bounding box center [729, 246] width 525 height 53
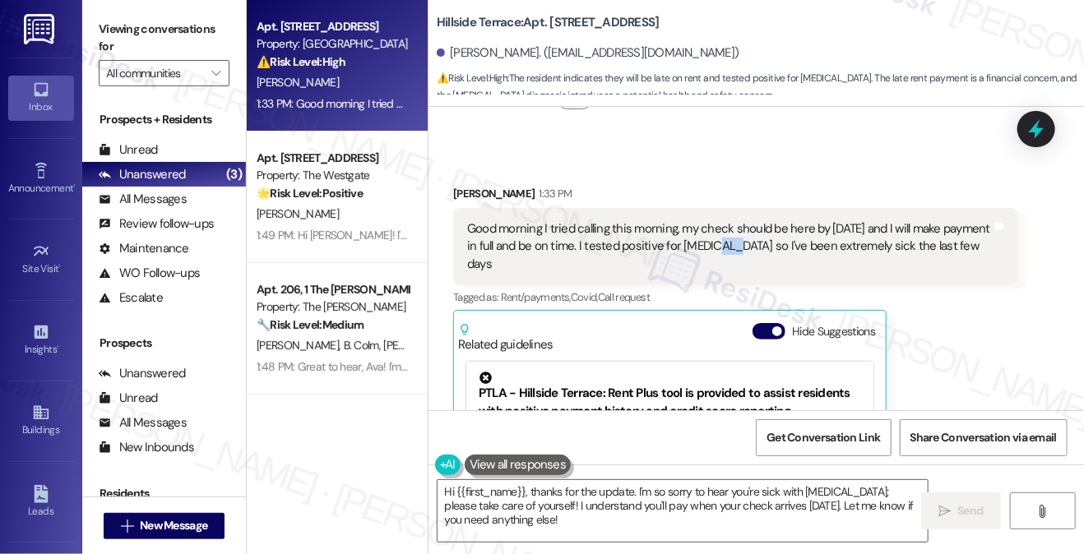
click at [714, 239] on div "Good morning I tried calling this morning, my check should be here by [DATE] an…" at bounding box center [729, 246] width 525 height 53
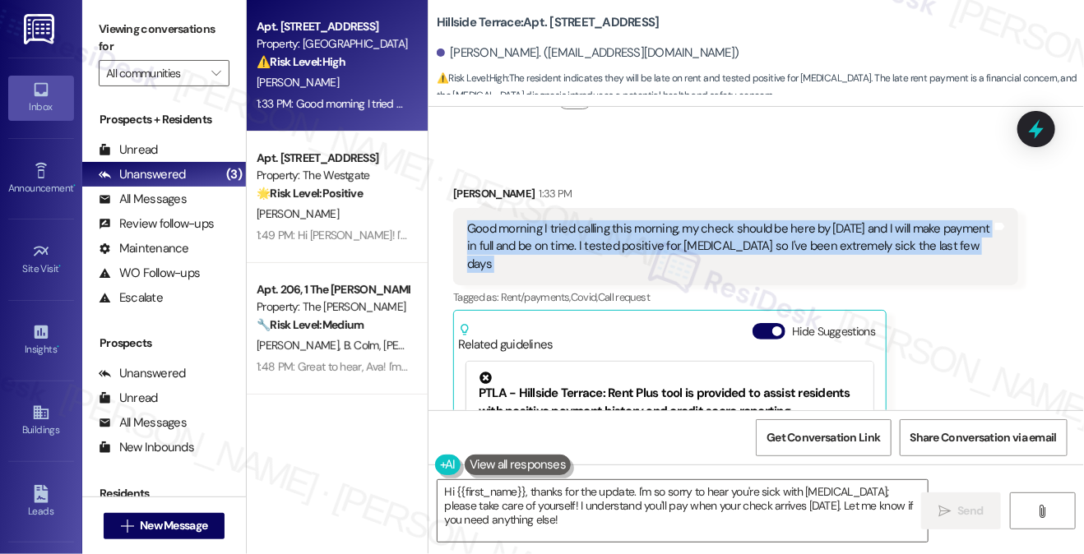
click at [714, 239] on div "Good morning I tried calling this morning, my check should be here by [DATE] an…" at bounding box center [729, 246] width 525 height 53
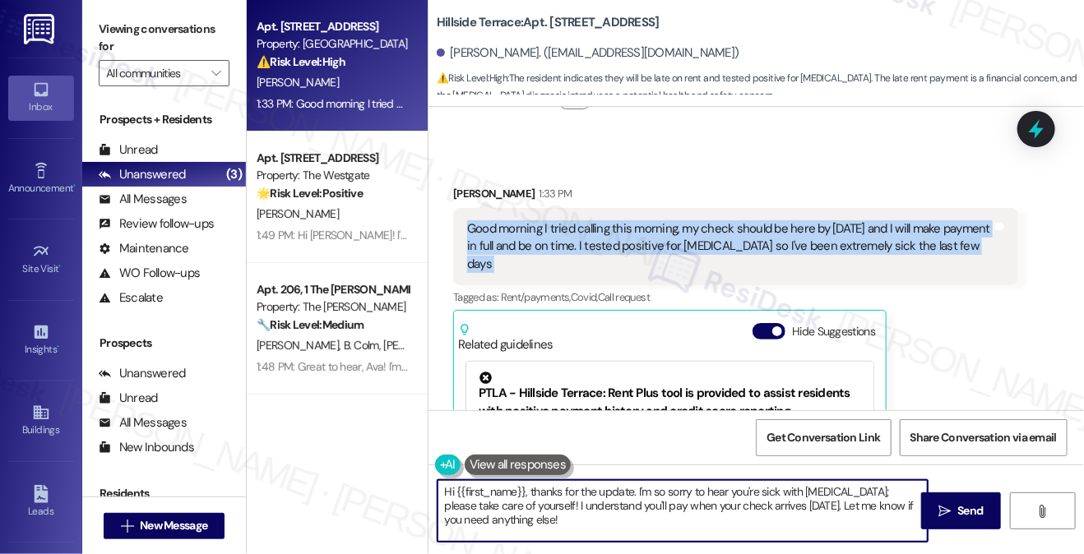
click at [669, 502] on textarea "Hi {{first_name}}, thanks for the update. I'm so sorry to hear you're sick with…" at bounding box center [682, 511] width 490 height 62
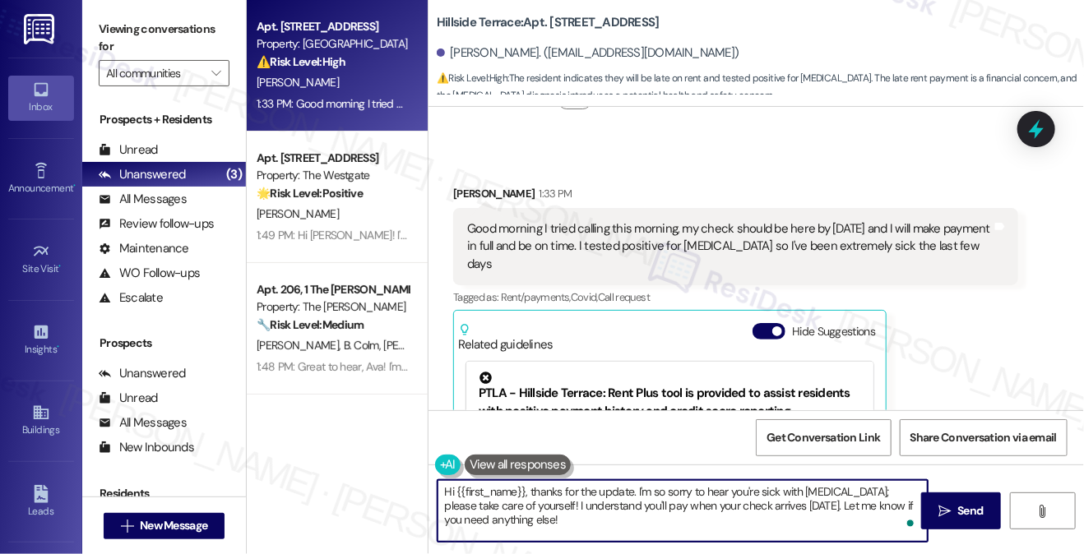
click at [669, 502] on textarea "Hi {{first_name}}, thanks for the update. I'm so sorry to hear you're sick with…" at bounding box center [682, 511] width 490 height 62
click at [636, 512] on textarea "Hi {{first_name}}, thanks for the update. I'm so sorry to hear you're sick with…" at bounding box center [682, 511] width 490 height 62
click at [572, 512] on textarea "Hi {{first_name}}, thanks for the update. I'm so sorry to hear you're sick with…" at bounding box center [682, 511] width 490 height 62
drag, startPoint x: 572, startPoint y: 512, endPoint x: 604, endPoint y: 512, distance: 32.9
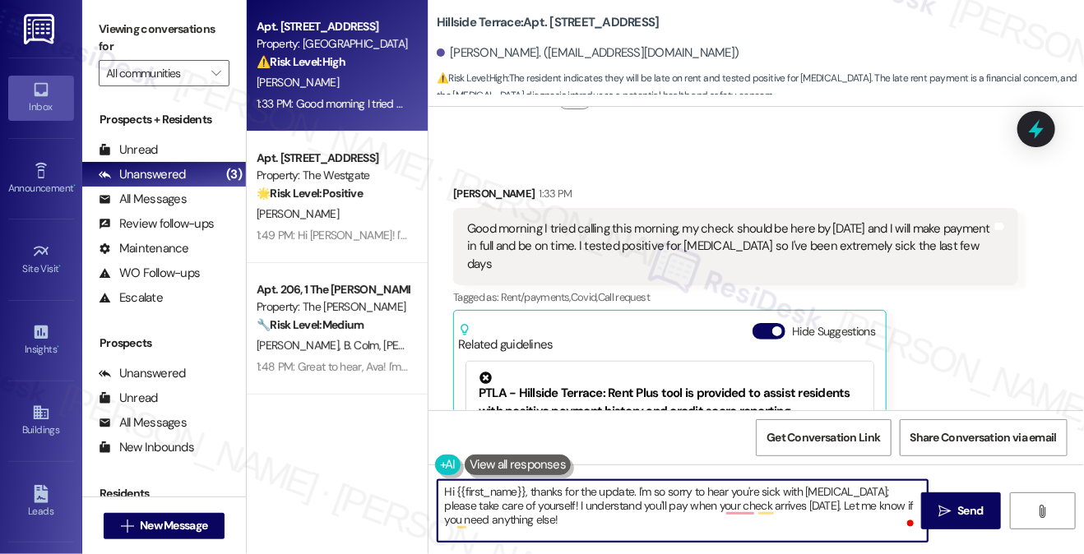
click at [572, 512] on textarea "Hi {{first_name}}, thanks for the update. I'm so sorry to hear you're sick with…" at bounding box center [682, 511] width 490 height 62
click at [715, 538] on textarea "Hi {{first_name}}, thanks for the update. I'm so sorry to hear you're sick with…" at bounding box center [682, 511] width 490 height 62
click at [576, 484] on textarea "Hi {{first_name}}, thanks for the update. I'm so sorry to hear you're sick with…" at bounding box center [682, 511] width 490 height 62
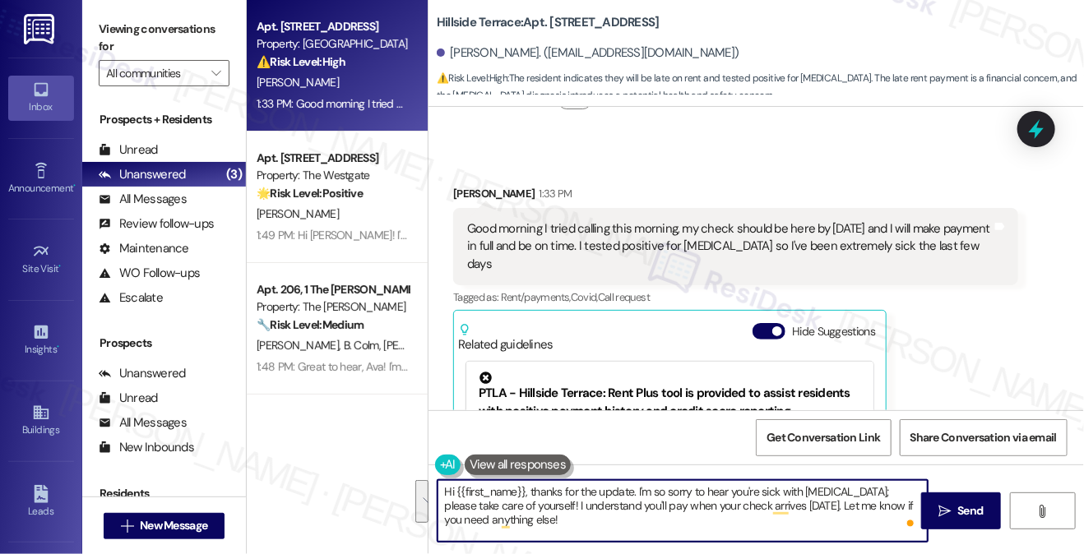
click at [660, 490] on textarea "Hi {{first_name}}, thanks for the update. I'm so sorry to hear you're sick with…" at bounding box center [682, 511] width 490 height 62
click at [602, 493] on textarea "Hi {{first_name}}, thanks for the update. I'm sorry to hear you're sick with [M…" at bounding box center [682, 511] width 490 height 62
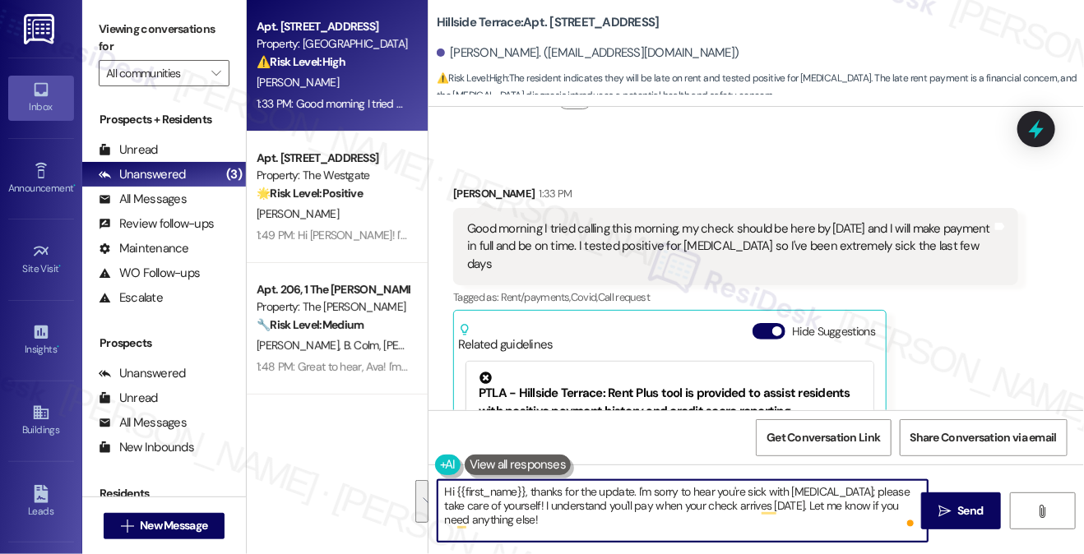
click at [671, 492] on textarea "Hi {{first_name}}, thanks for the update. I'm sorry to hear you're sick with [M…" at bounding box center [682, 511] width 490 height 62
click at [831, 502] on textarea "Hi {{first_name}}, thanks for the update. I'm sorry to hear you're sick with [M…" at bounding box center [682, 511] width 490 height 62
click at [822, 488] on textarea "Hi {{first_name}}, thanks for the update. I'm sorry to hear you're sick with [M…" at bounding box center [682, 511] width 490 height 62
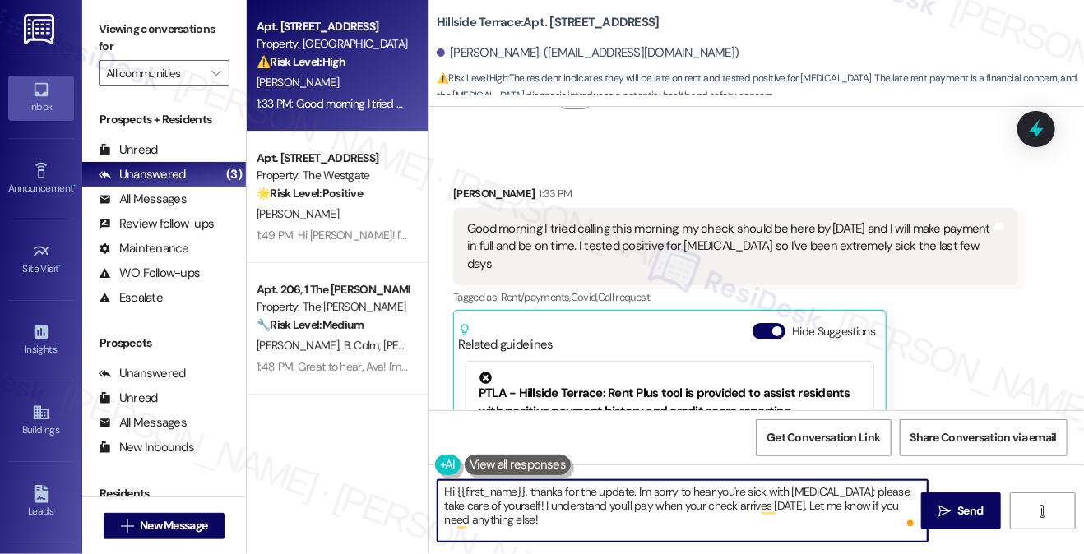
click at [816, 499] on textarea "Hi {{first_name}}, thanks for the update. I'm sorry to hear you're sick with [M…" at bounding box center [682, 511] width 490 height 62
drag, startPoint x: 766, startPoint y: 492, endPoint x: 826, endPoint y: 479, distance: 61.3
click at [826, 480] on textarea "Hi {{first_name}}, thanks for the update. I'm sorry to hear you're sick with [M…" at bounding box center [682, 511] width 490 height 62
drag, startPoint x: 832, startPoint y: 494, endPoint x: 766, endPoint y: 495, distance: 66.6
click at [766, 495] on textarea "Hi {{first_name}}, thanks for the update. I'm sorry to hear you're sick with [M…" at bounding box center [682, 511] width 490 height 62
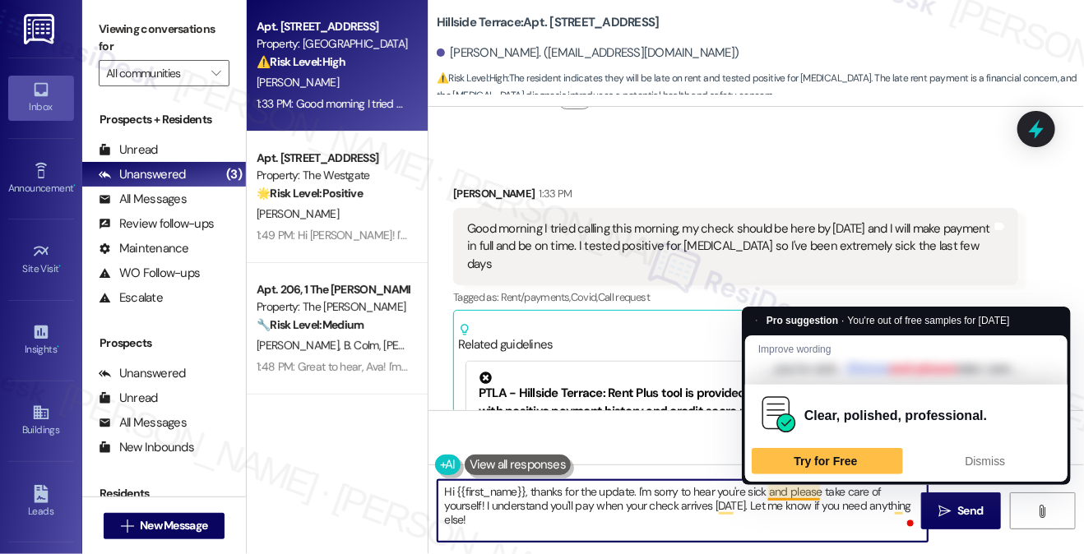
click at [803, 489] on textarea "Hi {{first_name}}, thanks for the update. I'm sorry to hear you're sick and ple…" at bounding box center [682, 511] width 490 height 62
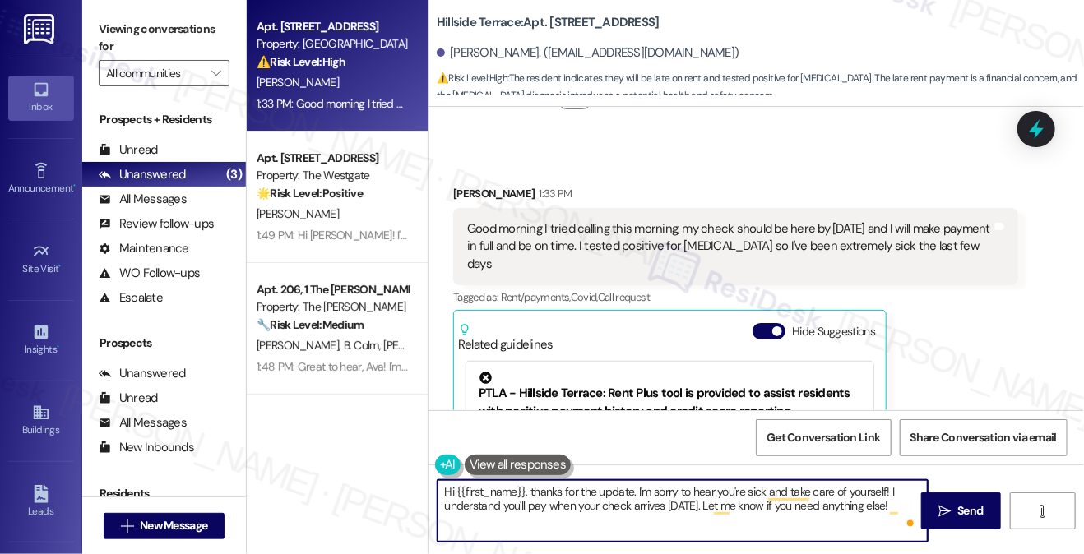
click at [522, 502] on textarea "Hi {{first_name}}, thanks for the update. I'm sorry to hear you're sick and tak…" at bounding box center [682, 511] width 490 height 62
click at [902, 506] on textarea "Hi {{first_name}}, thanks for the update. I'm sorry to hear you're sick and tak…" at bounding box center [682, 511] width 490 height 62
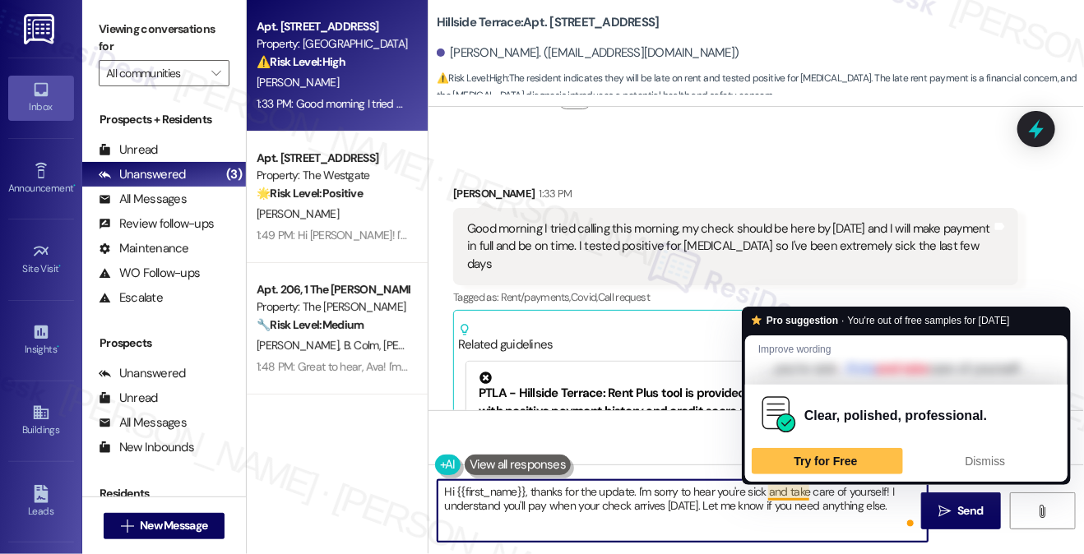
click at [789, 495] on textarea "Hi {{first_name}}, thanks for the update. I'm sorry to hear you're sick and tak…" at bounding box center [682, 511] width 490 height 62
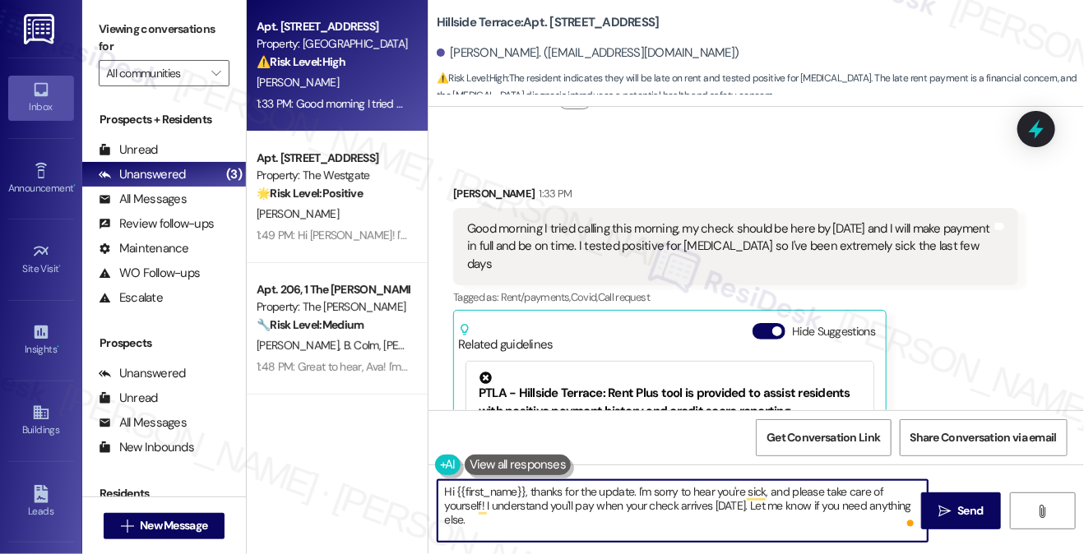
click at [587, 526] on textarea "Hi {{first_name}}, thanks for the update. I'm sorry to hear you're sick, and pl…" at bounding box center [682, 511] width 490 height 62
click at [701, 489] on textarea "Hi {{first_name}}, thanks for the update. I'm sorry to hear you're sick, and pl…" at bounding box center [682, 511] width 490 height 62
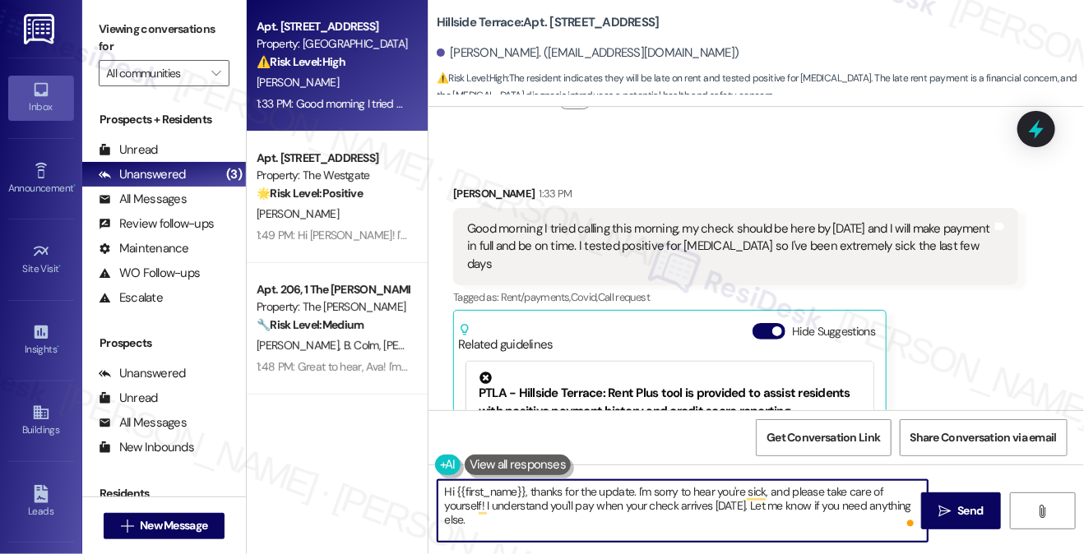
click at [701, 489] on textarea "Hi {{first_name}}, thanks for the update. I'm sorry to hear you're sick, and pl…" at bounding box center [682, 511] width 490 height 62
click at [646, 514] on textarea "Hi {{first_name}}, thanks for the update. I'm sorry to hear you're sick, and pl…" at bounding box center [682, 511] width 490 height 62
click at [579, 516] on textarea "Hi {{first_name}}, thanks for the update. I'm sorry to hear you're sick, and pl…" at bounding box center [682, 511] width 490 height 62
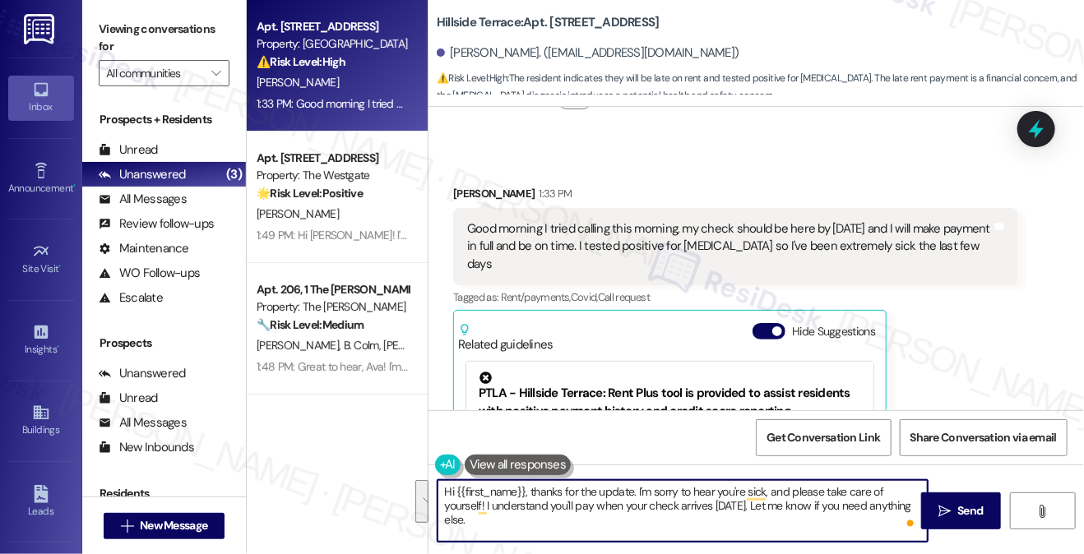
click at [579, 516] on textarea "Hi {{first_name}}, thanks for the update. I'm sorry to hear you're sick, and pl…" at bounding box center [682, 511] width 490 height 62
click at [738, 512] on textarea "Hi {{first_name}}, thanks for the update. I'm sorry to hear you're sick, and pl…" at bounding box center [682, 511] width 490 height 62
type textarea "Hi {{first_name}}, thanks for the update. I'm sorry to hear you're sick, and pl…"
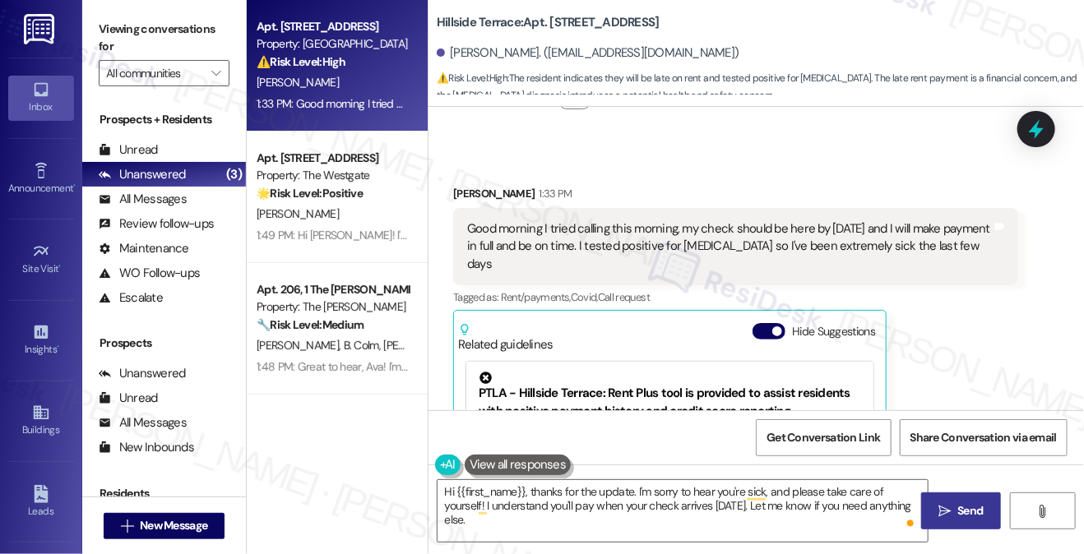
click at [961, 497] on button " Send" at bounding box center [961, 511] width 80 height 37
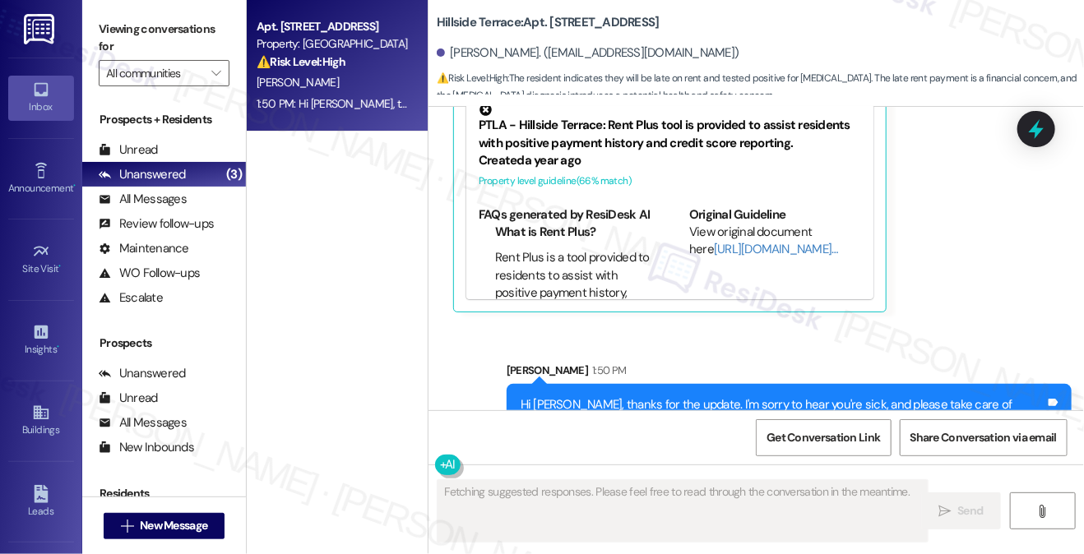
scroll to position [1352, 0]
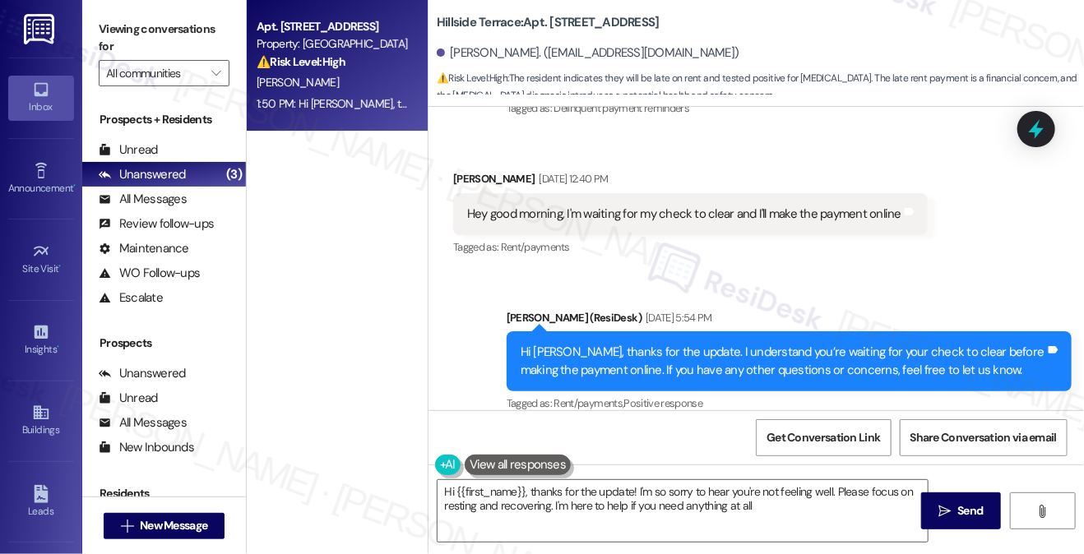
type textarea "Hi {{first_name}}, thanks for the update! I'm so sorry to hear you're not feeli…"
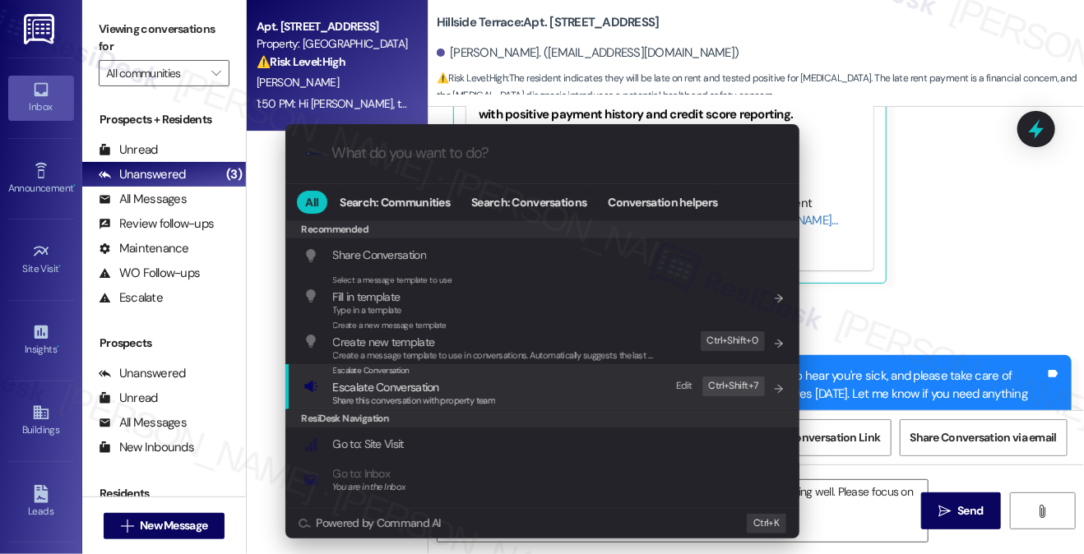
click at [397, 383] on span "Escalate Conversation" at bounding box center [386, 387] width 106 height 15
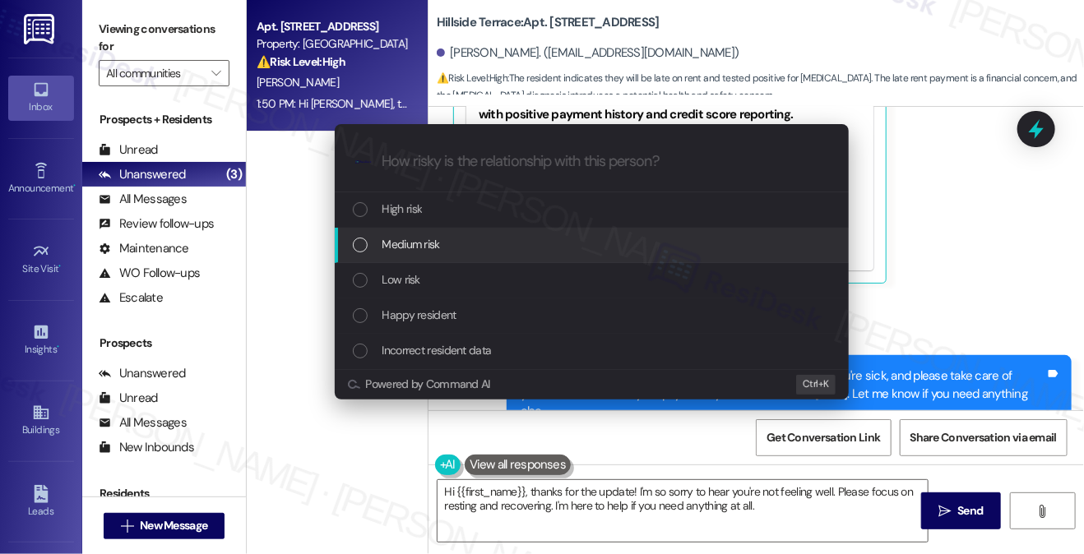
click at [408, 248] on span "Medium risk" at bounding box center [411, 244] width 58 height 18
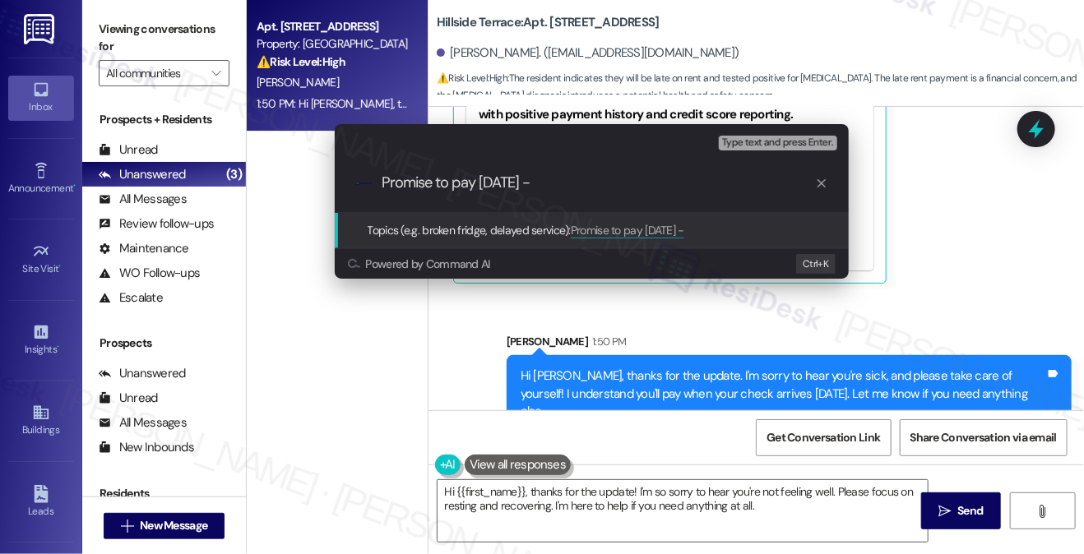
type input "Promise to pay [DATE]"
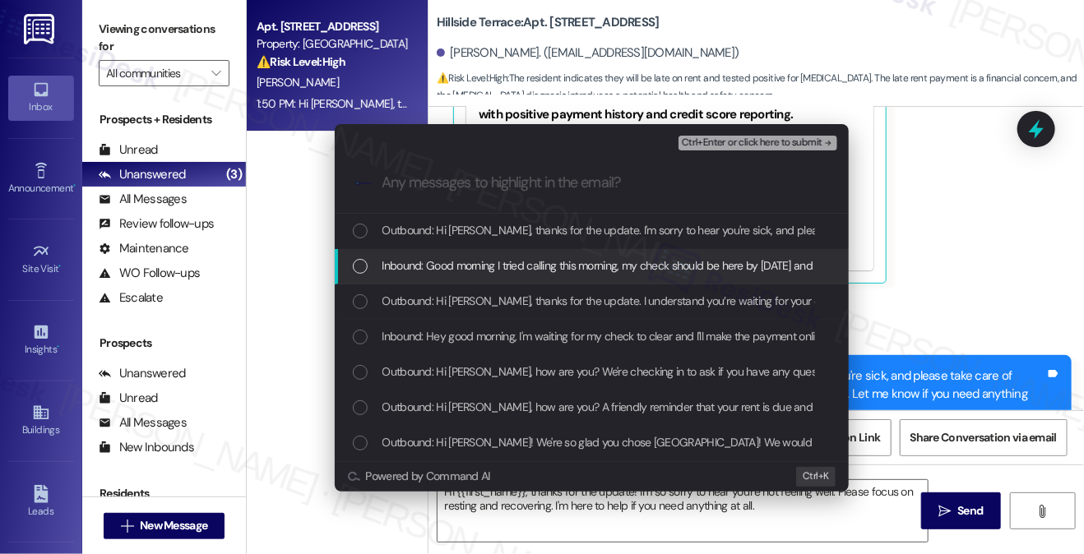
click at [447, 272] on span "Inbound: Good morning I tried calling this morning, my check should be here by …" at bounding box center [893, 266] width 1023 height 18
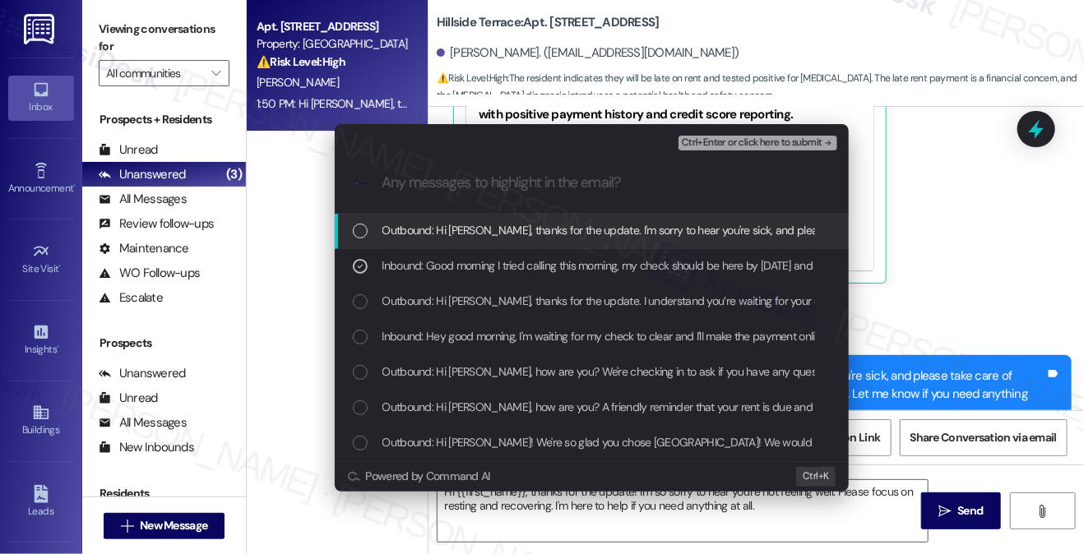
click at [971, 207] on div "Escalate Conversation Medium risk Promise to pay [DATE] Inbound: Good morning I…" at bounding box center [542, 277] width 1084 height 554
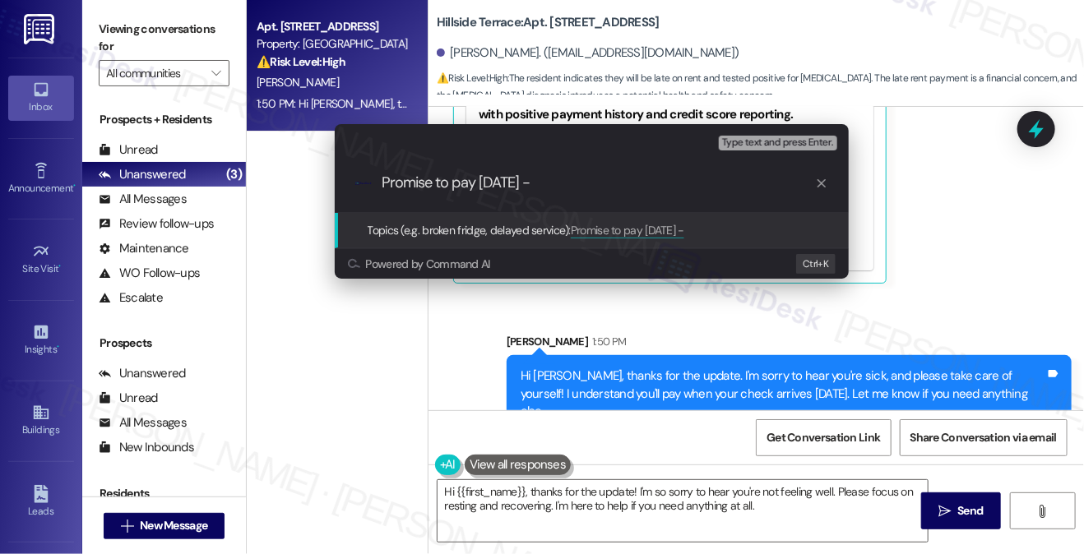
type input "Promise to pay [DATE]"
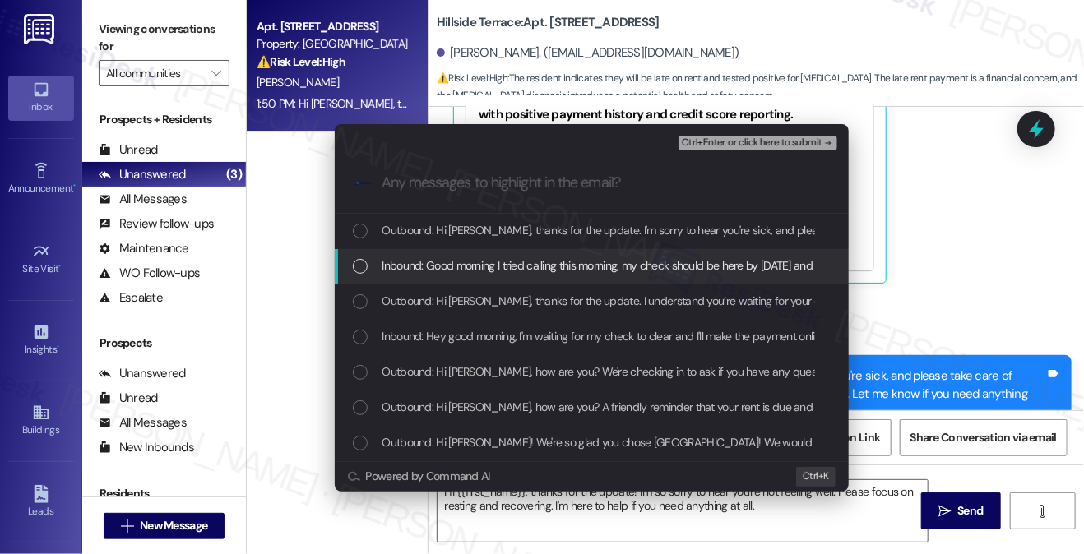
click at [696, 272] on span "Inbound: Good morning I tried calling this morning, my check should be here by …" at bounding box center [893, 266] width 1023 height 18
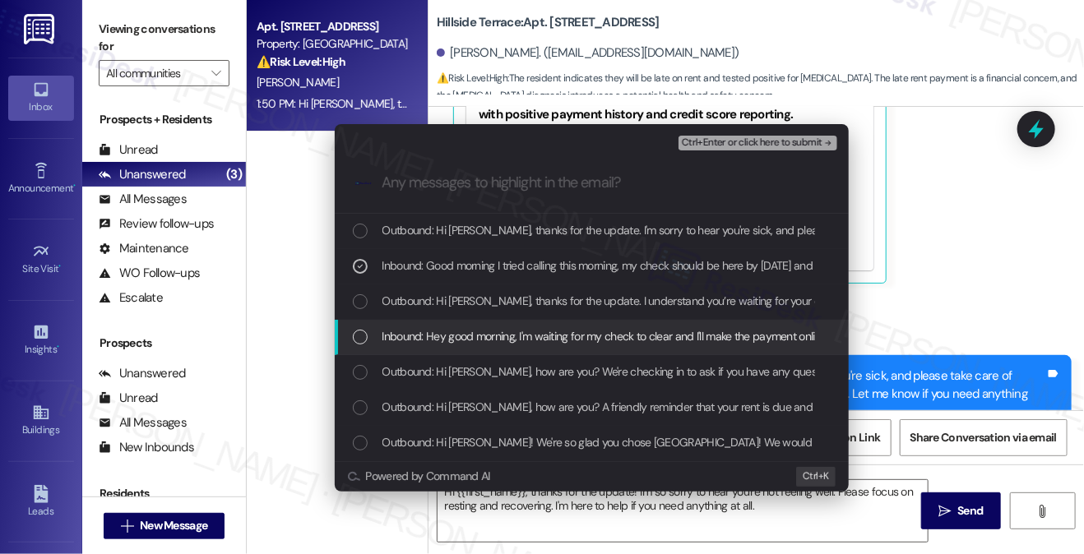
click at [627, 349] on div "Inbound: Hey good morning, I'm waiting for my check to clear and I'll make the …" at bounding box center [592, 337] width 514 height 35
click at [555, 335] on span "Inbound: Hey good morning, I'm waiting for my check to clear and I'll make the …" at bounding box center [604, 336] width 445 height 18
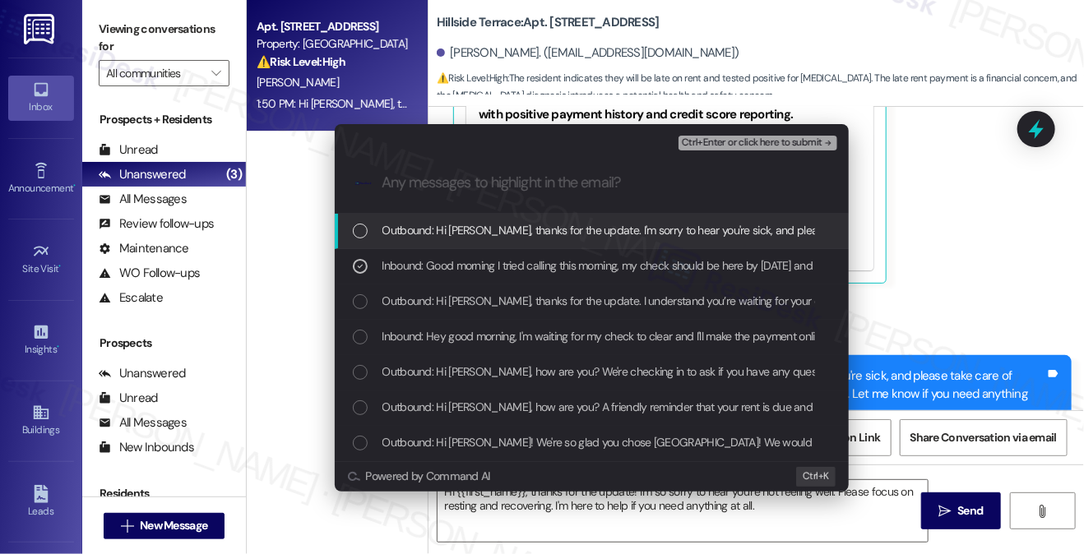
click at [700, 137] on span "Ctrl+Enter or click here to submit" at bounding box center [752, 143] width 141 height 12
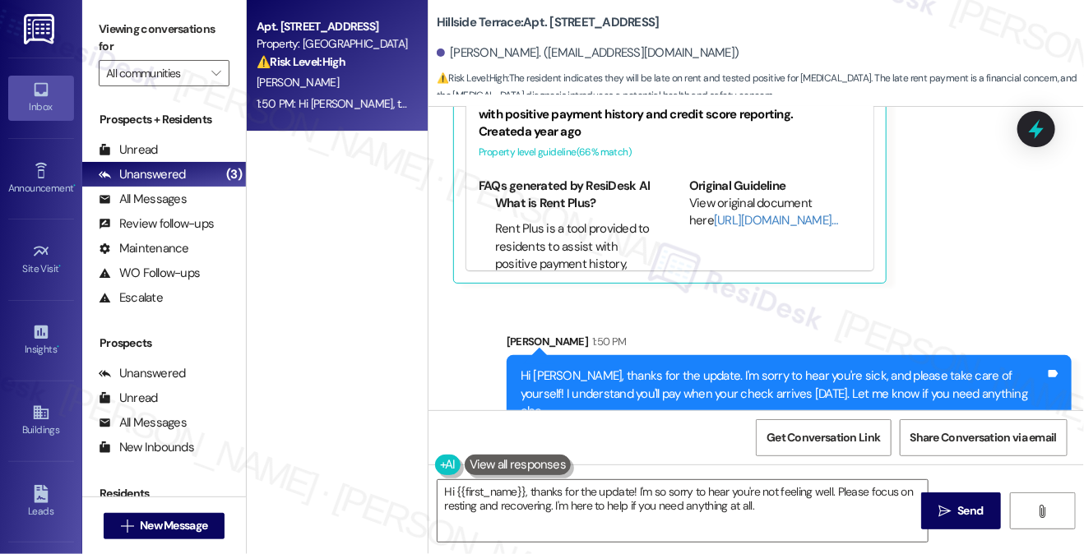
scroll to position [1219, 0]
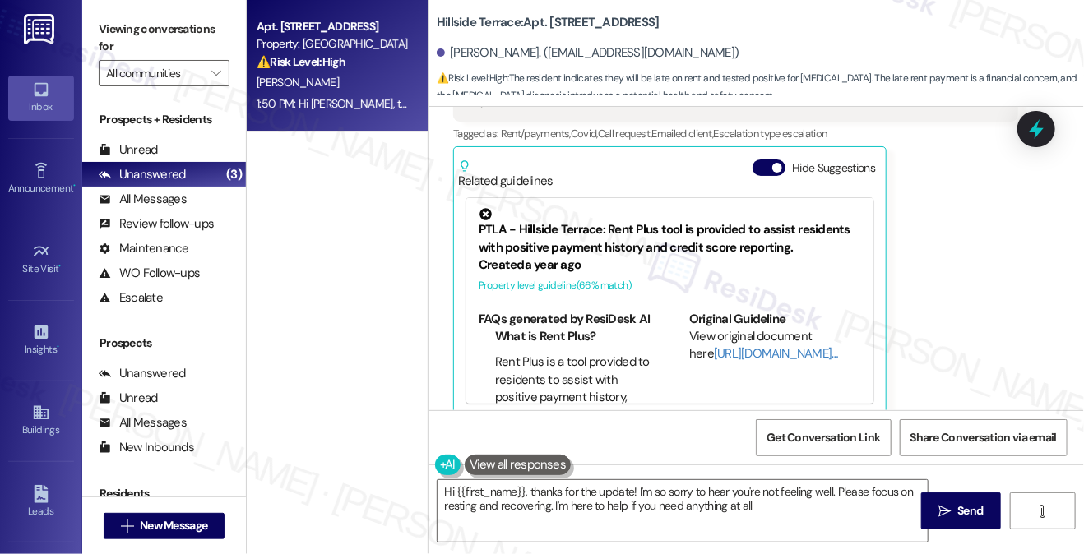
type textarea "Hi {{first_name}}, thanks for the update! I'm so sorry to hear you're not feeli…"
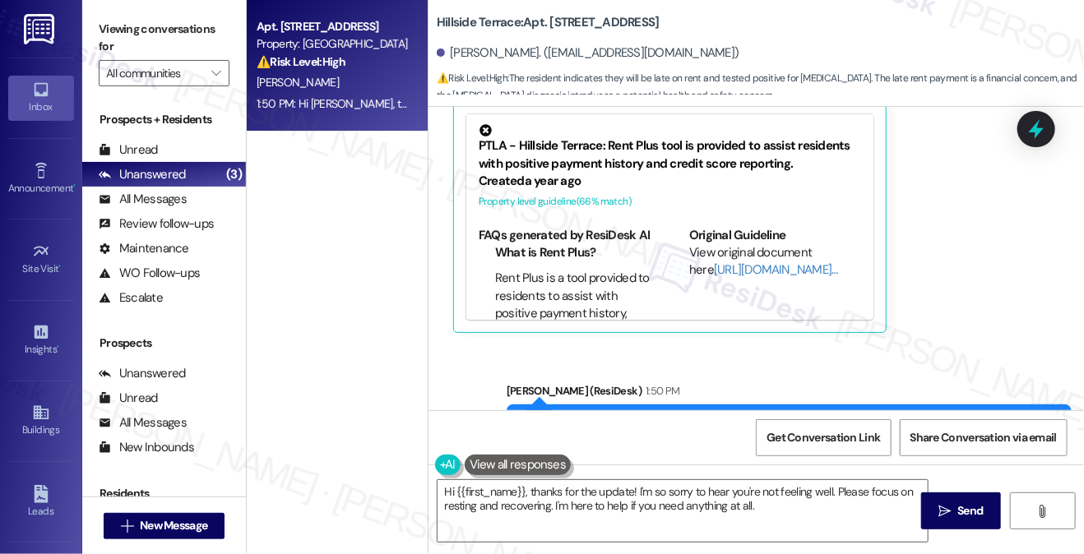
scroll to position [1376, 0]
